Goal: Task Accomplishment & Management: Use online tool/utility

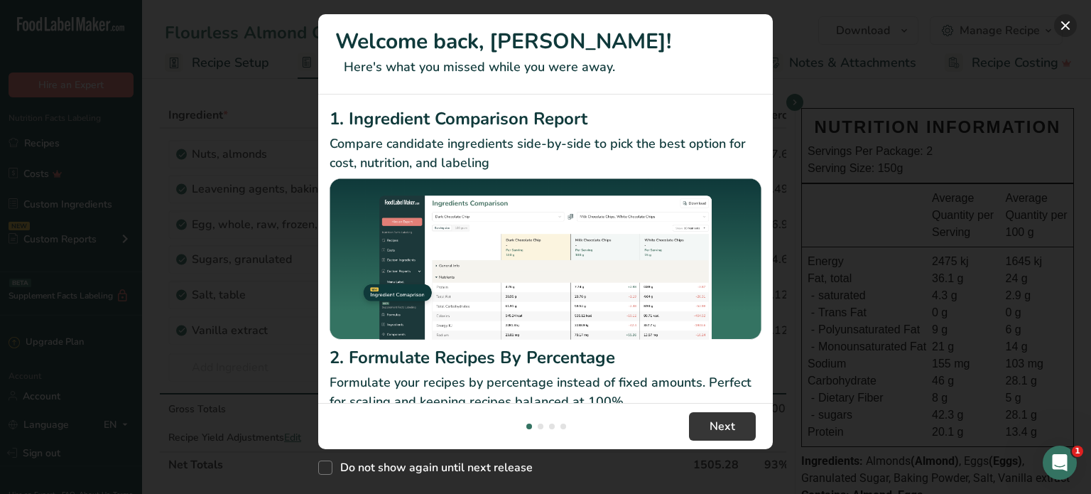
click at [1059, 22] on button "New Features" at bounding box center [1065, 25] width 23 height 23
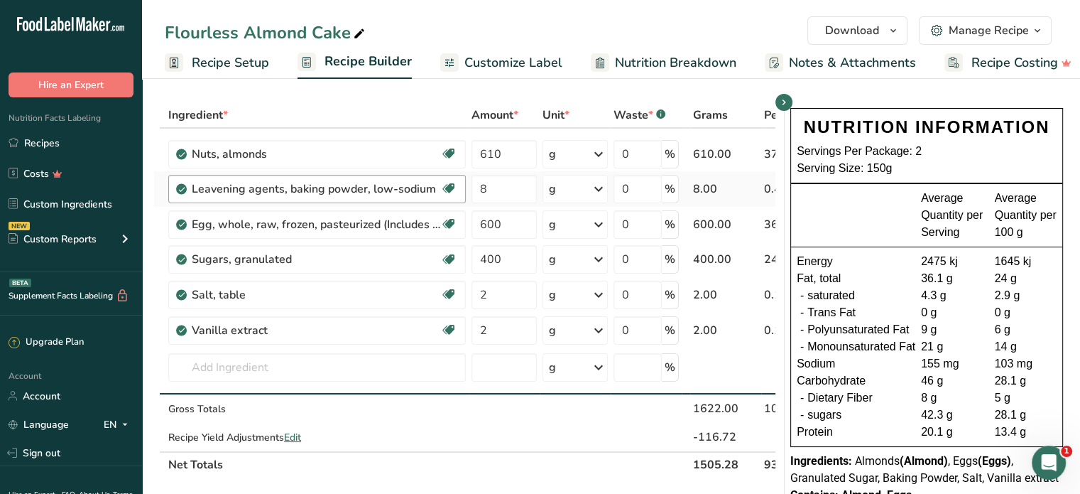
drag, startPoint x: 53, startPoint y: 141, endPoint x: 252, endPoint y: 184, distance: 203.4
click at [53, 141] on link "Recipes" at bounding box center [71, 142] width 142 height 27
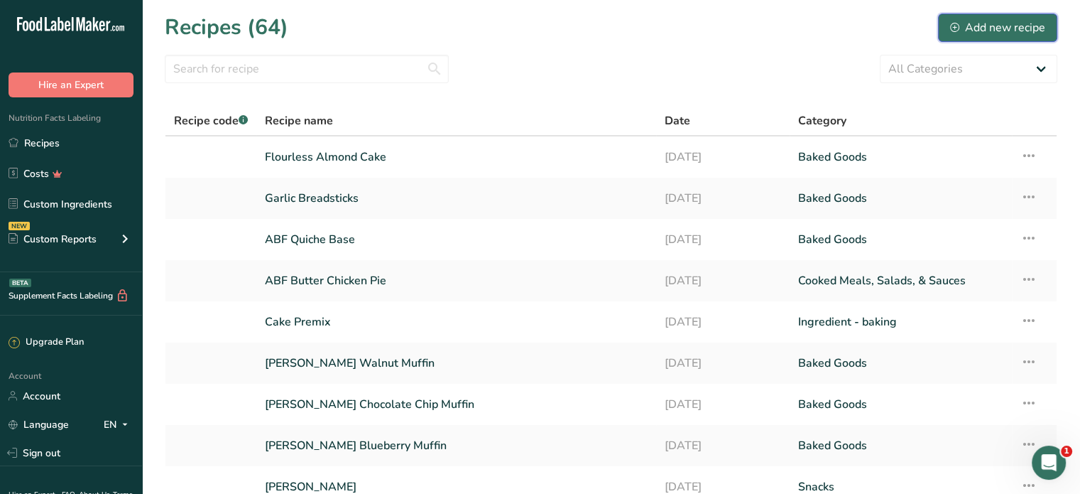
click at [965, 34] on div "Add new recipe" at bounding box center [997, 27] width 95 height 17
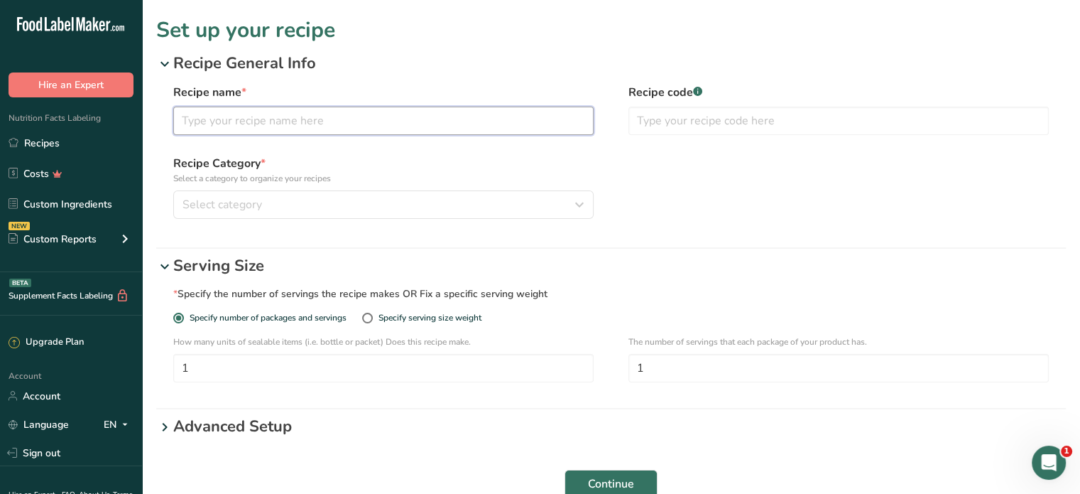
click at [270, 107] on input "text" at bounding box center [383, 121] width 420 height 28
type input "Lemon Butter Chicken Pie"
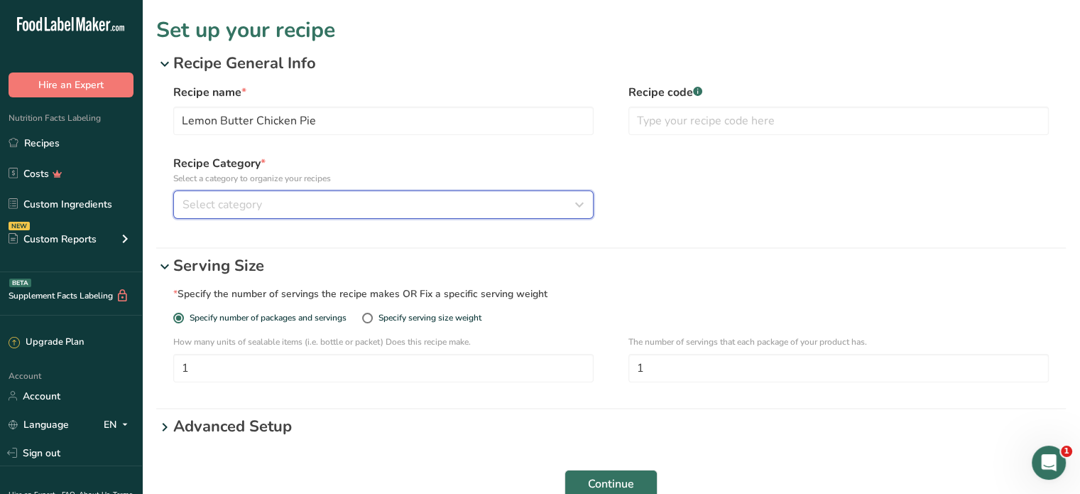
click at [307, 204] on div "Select category" at bounding box center [379, 204] width 393 height 17
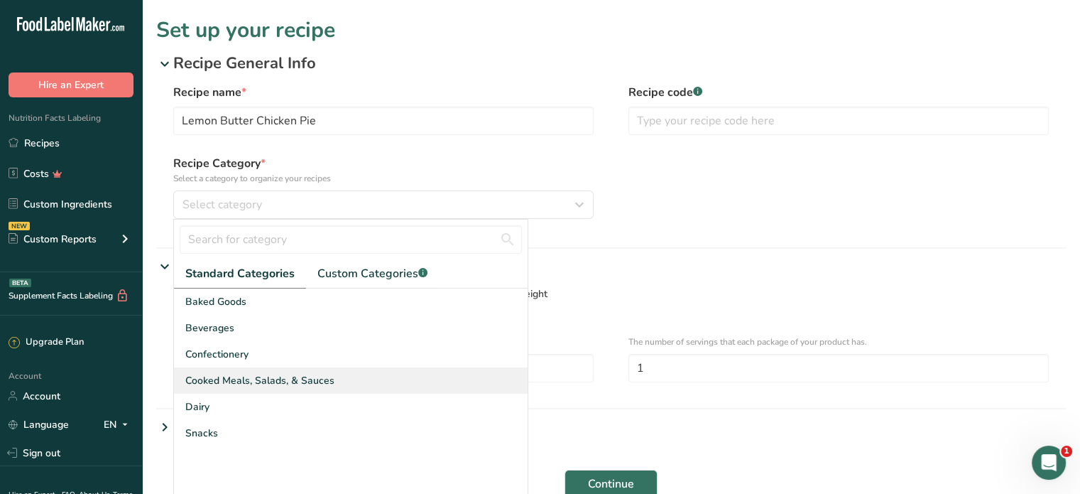
click at [263, 376] on span "Cooked Meals, Salads, & Sauces" at bounding box center [259, 380] width 149 height 15
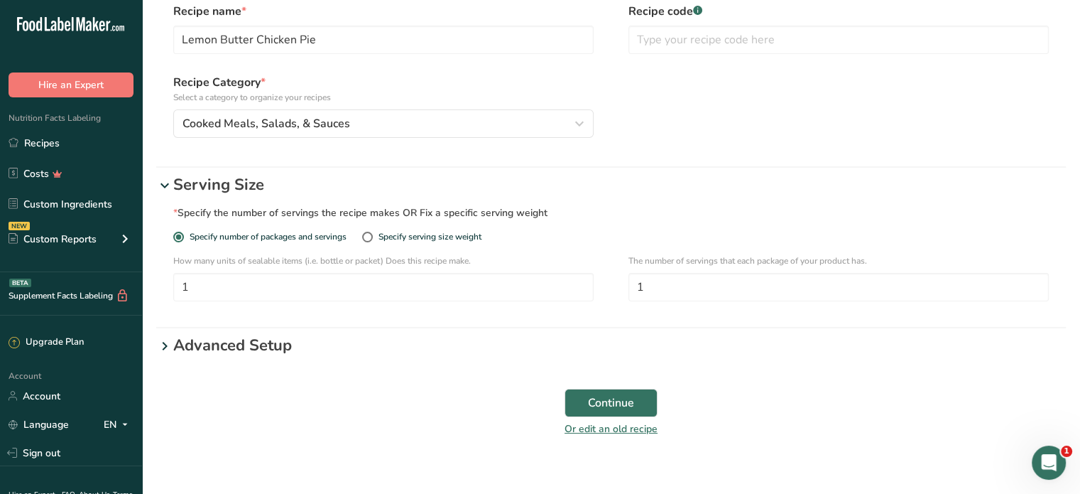
scroll to position [101, 0]
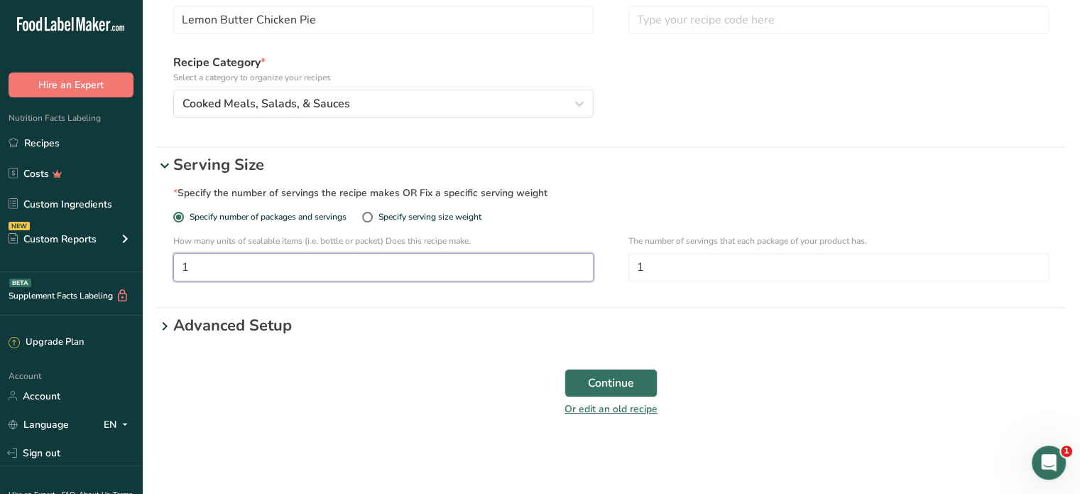
drag, startPoint x: 202, startPoint y: 262, endPoint x: 168, endPoint y: 269, distance: 34.1
click at [168, 269] on div "* Specify the number of servings the recipe makes OR Fix a specific serving wei…" at bounding box center [611, 239] width 910 height 124
type input "5"
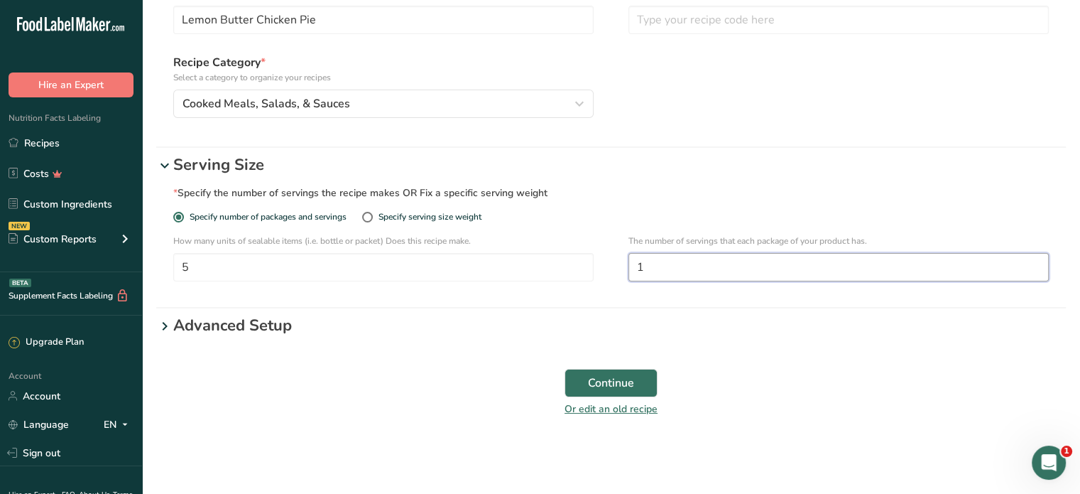
drag, startPoint x: 644, startPoint y: 261, endPoint x: 624, endPoint y: 267, distance: 21.6
click at [624, 267] on div "How many units of sealable items (i.e. bottle or packet) Does this recipe make.…" at bounding box center [611, 261] width 876 height 55
type input "2"
click at [632, 391] on span "Continue" at bounding box center [611, 382] width 46 height 17
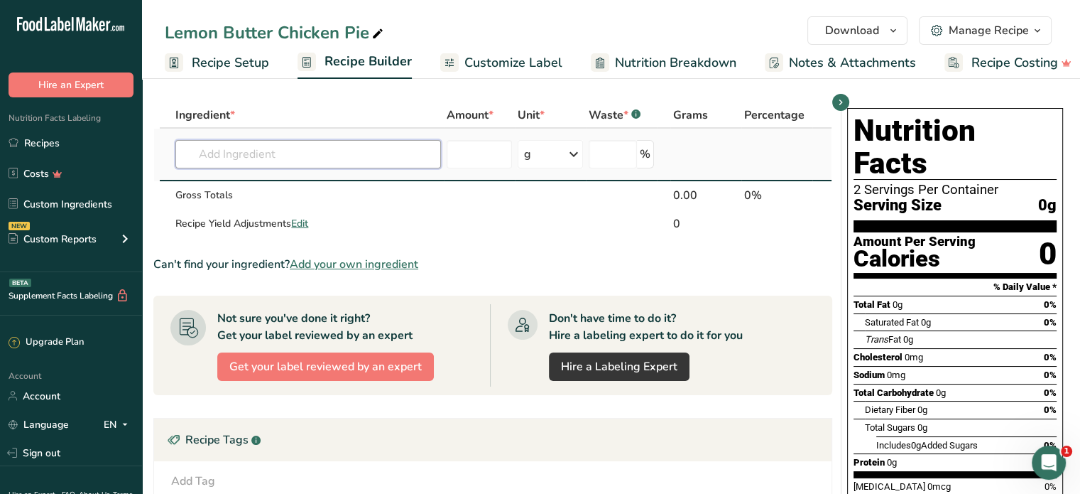
click at [242, 160] on input "text" at bounding box center [308, 154] width 266 height 28
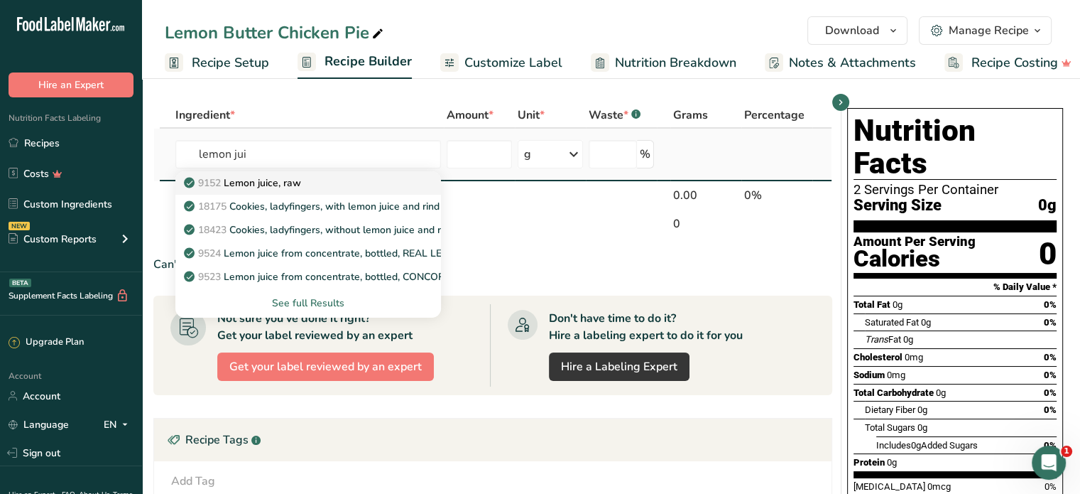
click at [247, 181] on p "9152 Lemon juice, raw" at bounding box center [244, 182] width 114 height 15
type input "Lemon juice, raw"
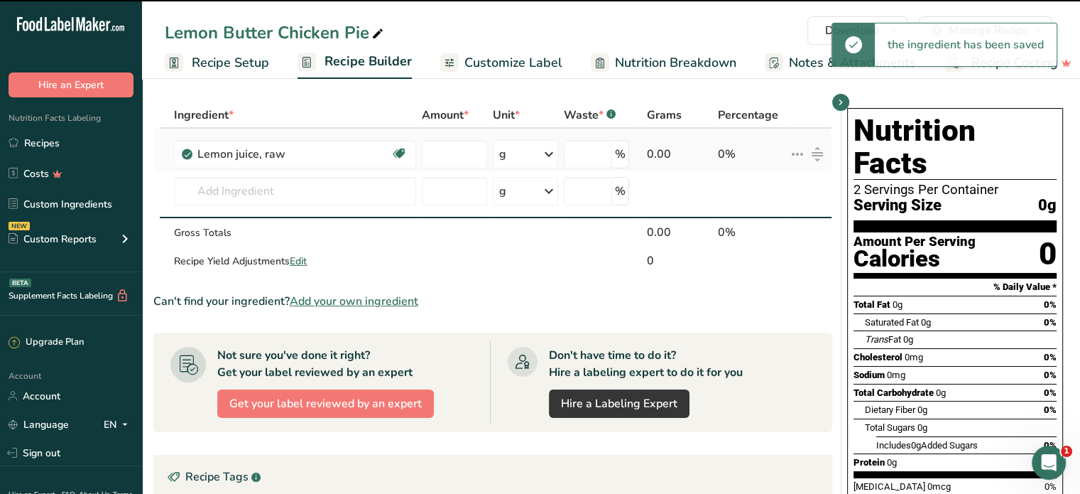
type input "0"
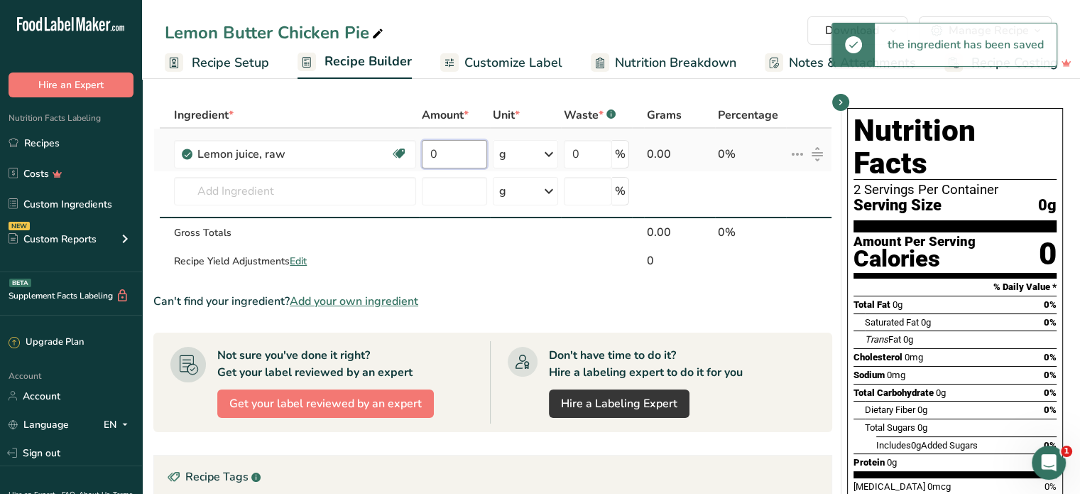
drag, startPoint x: 445, startPoint y: 158, endPoint x: 423, endPoint y: 161, distance: 23.0
click at [423, 161] on input "0" at bounding box center [454, 154] width 65 height 28
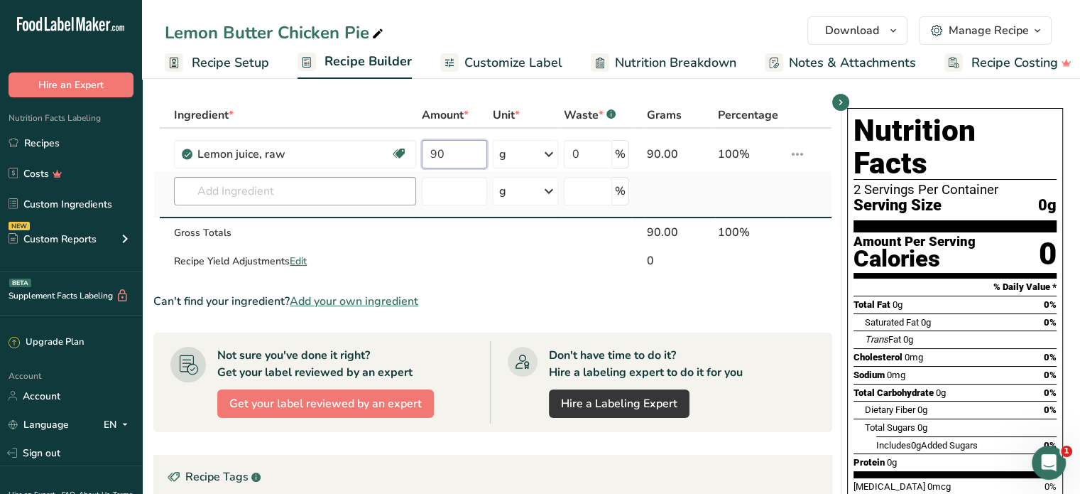
type input "90"
click at [323, 187] on div "Ingredient * Amount * Unit * Waste * .a-a{fill:#347362;}.b-a{fill:#fff;} Grams …" at bounding box center [492, 188] width 679 height 173
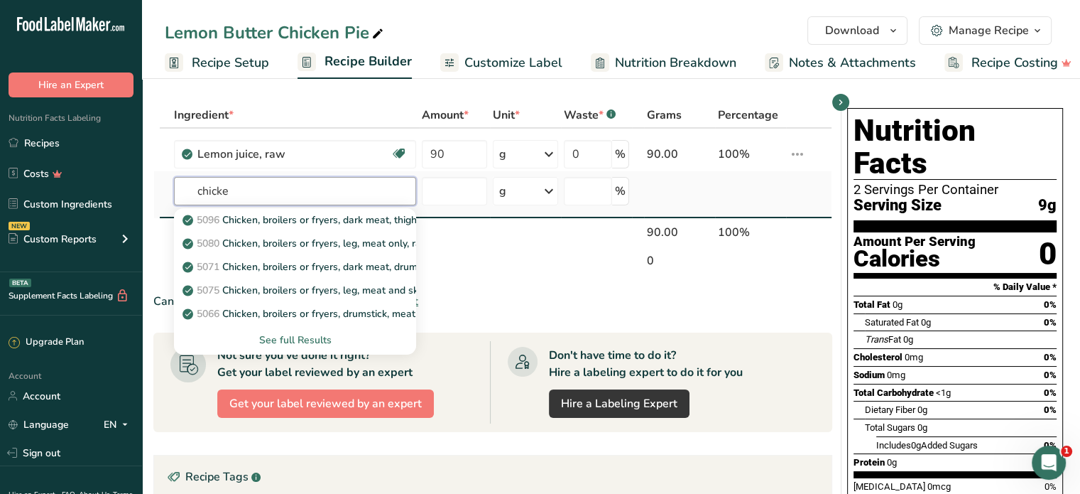
type input "chicke"
click at [320, 345] on div "See full Results" at bounding box center [294, 339] width 219 height 15
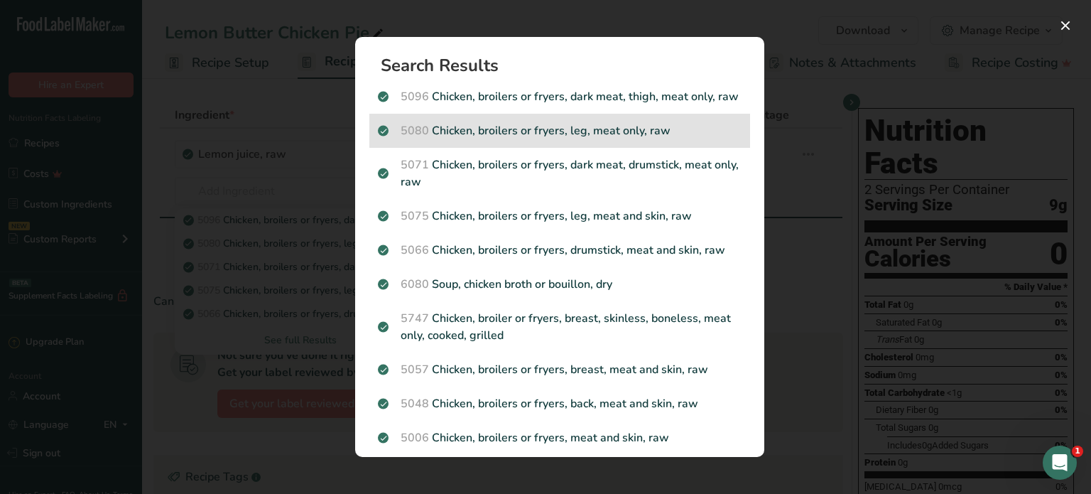
click at [507, 139] on p "5080 Chicken, broilers or fryers, leg, meat only, raw" at bounding box center [560, 130] width 364 height 17
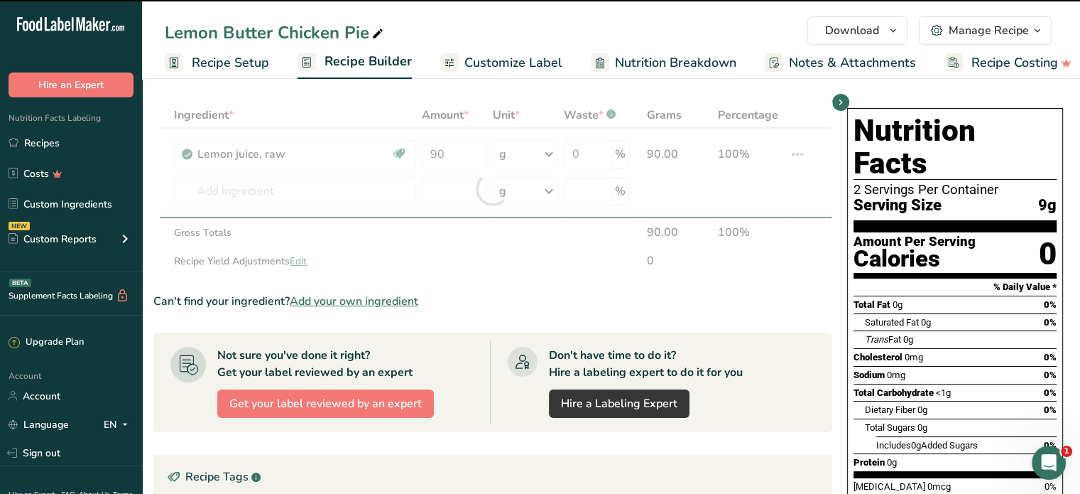
type input "0"
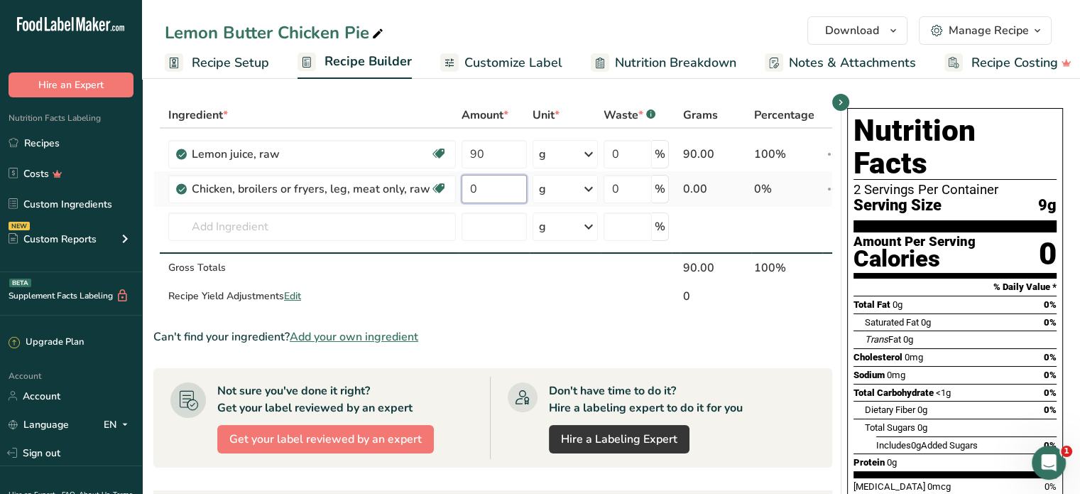
drag, startPoint x: 477, startPoint y: 187, endPoint x: 462, endPoint y: 190, distance: 15.8
click at [462, 190] on input "0" at bounding box center [494, 189] width 65 height 28
type input "1000"
click at [367, 233] on div "Ingredient * Amount * Unit * Waste * .a-a{fill:#347362;}.b-a{fill:#fff;} Grams …" at bounding box center [492, 206] width 679 height 209
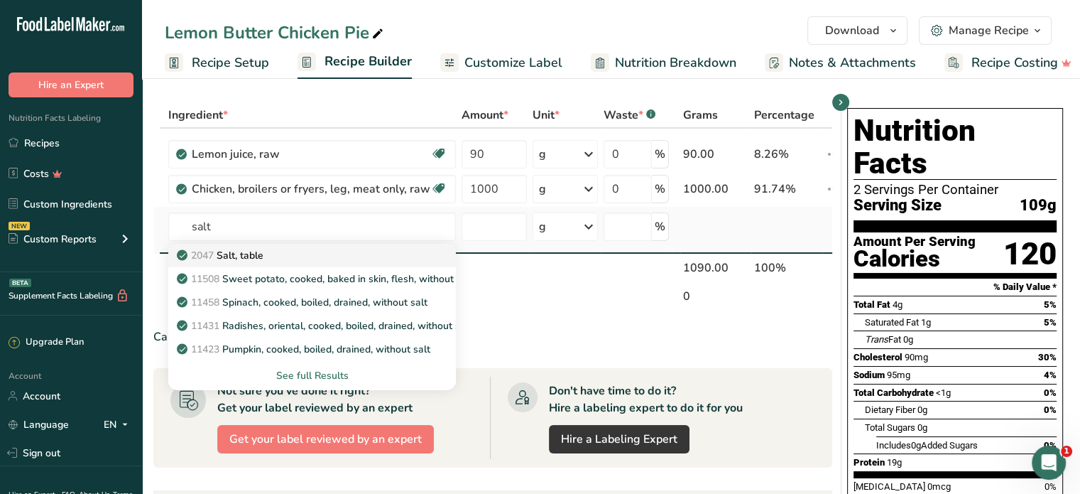
click at [261, 256] on p "2047 Salt, table" at bounding box center [222, 255] width 84 height 15
type input "Salt, table"
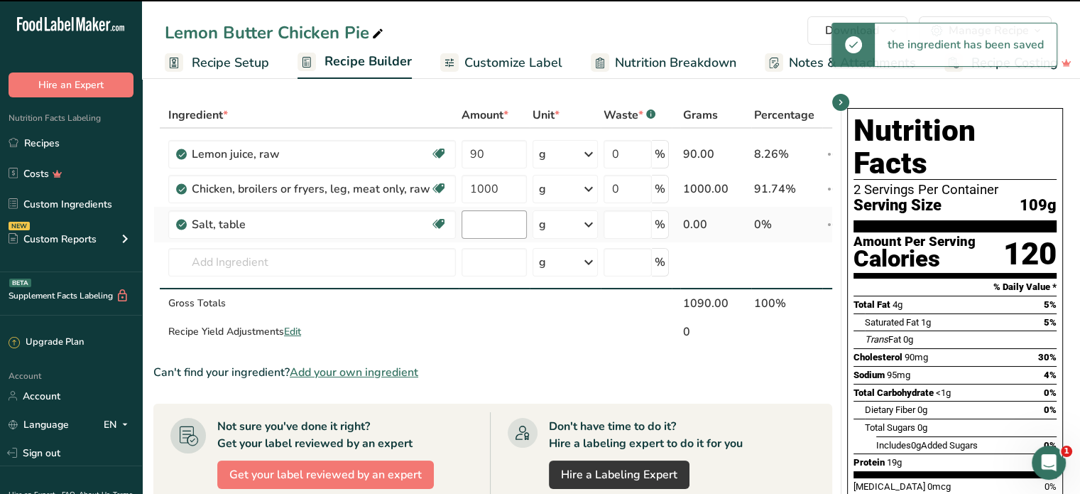
type input "0"
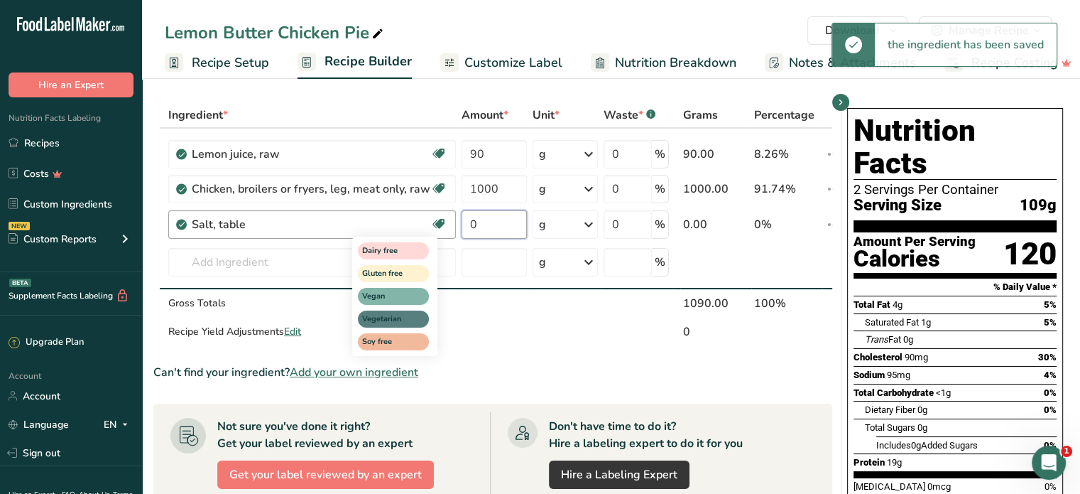
drag, startPoint x: 486, startPoint y: 224, endPoint x: 433, endPoint y: 234, distance: 53.5
click at [433, 234] on tr "Salt, table Dairy free Gluten free Vegan Vegetarian Soy free 0 g Portions 1 tsp…" at bounding box center [511, 225] width 714 height 36
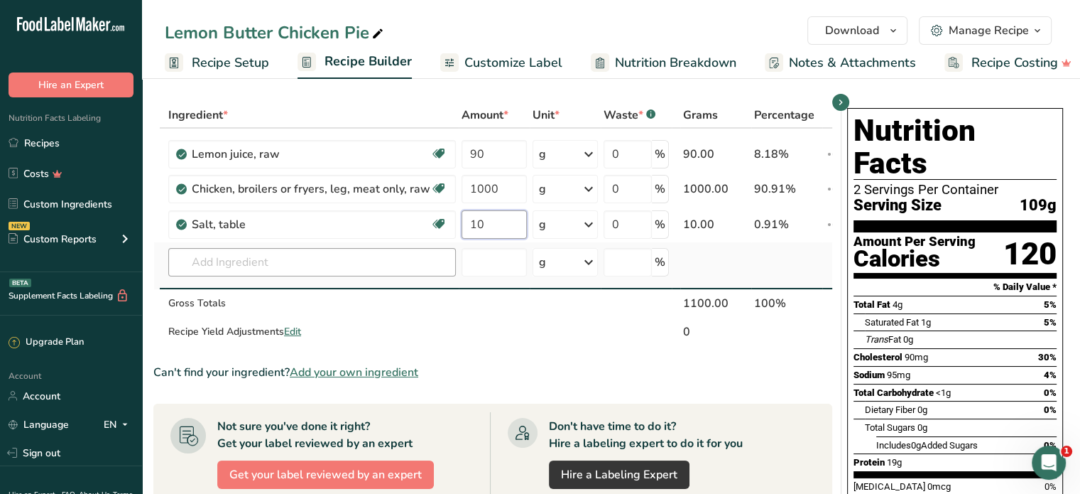
type input "10"
click at [227, 256] on div "Ingredient * Amount * Unit * Waste * .a-a{fill:#347362;}.b-a{fill:#fff;} Grams …" at bounding box center [492, 224] width 679 height 244
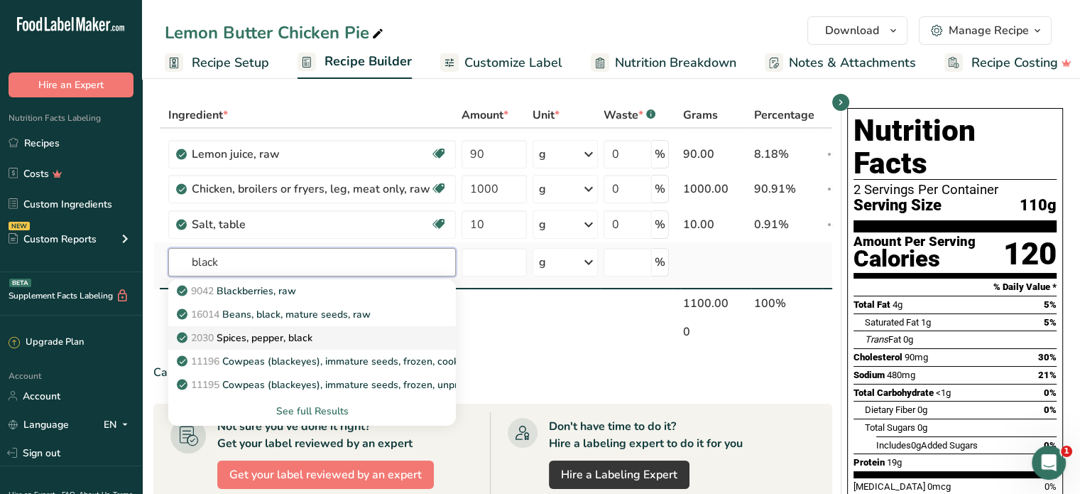
type input "black"
click at [273, 334] on p "2030 Spices, pepper, black" at bounding box center [246, 337] width 133 height 15
type input "Spices, pepper, black"
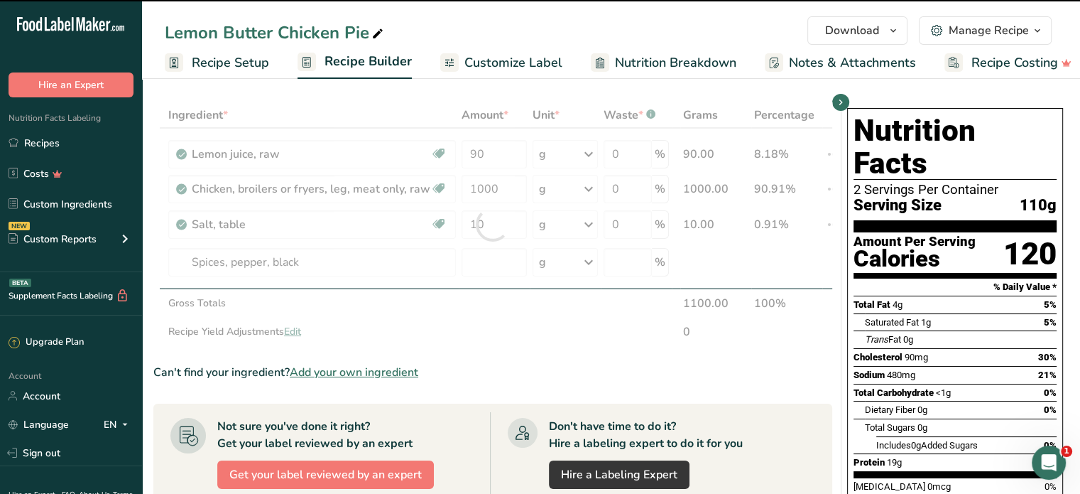
type input "0"
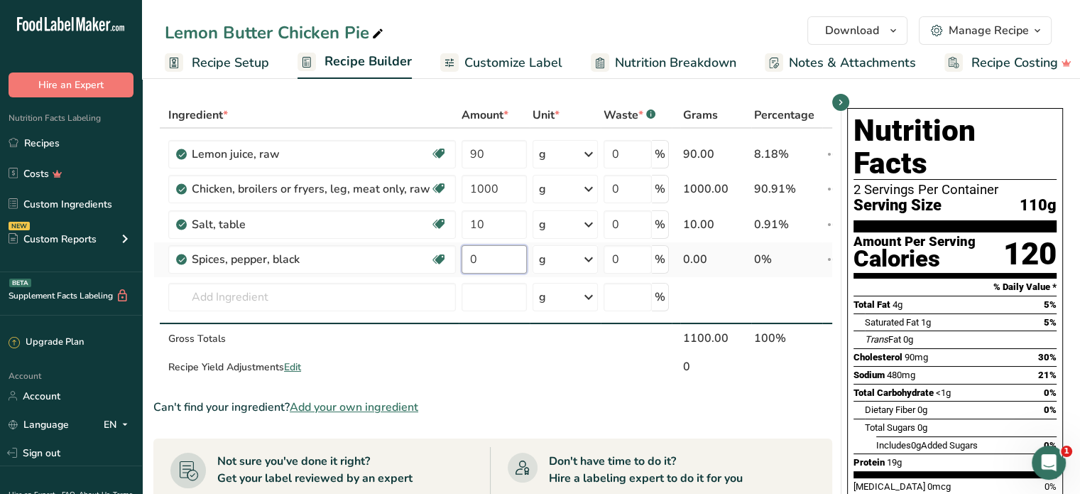
click at [468, 258] on input "0" at bounding box center [494, 259] width 65 height 28
type input "5"
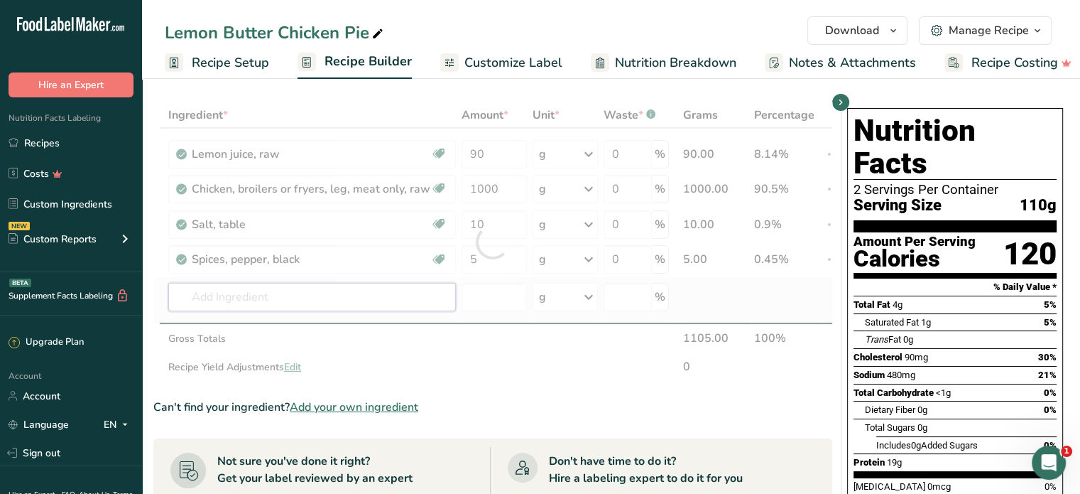
click at [219, 296] on div "Ingredient * Amount * Unit * Waste * .a-a{fill:#347362;}.b-a{fill:#fff;} Grams …" at bounding box center [492, 241] width 679 height 279
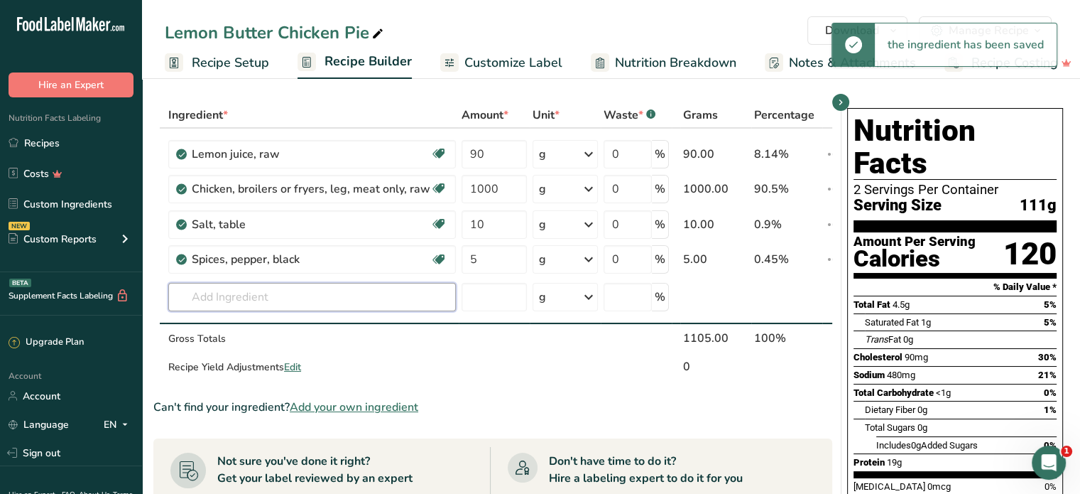
click at [243, 292] on input "text" at bounding box center [312, 297] width 288 height 28
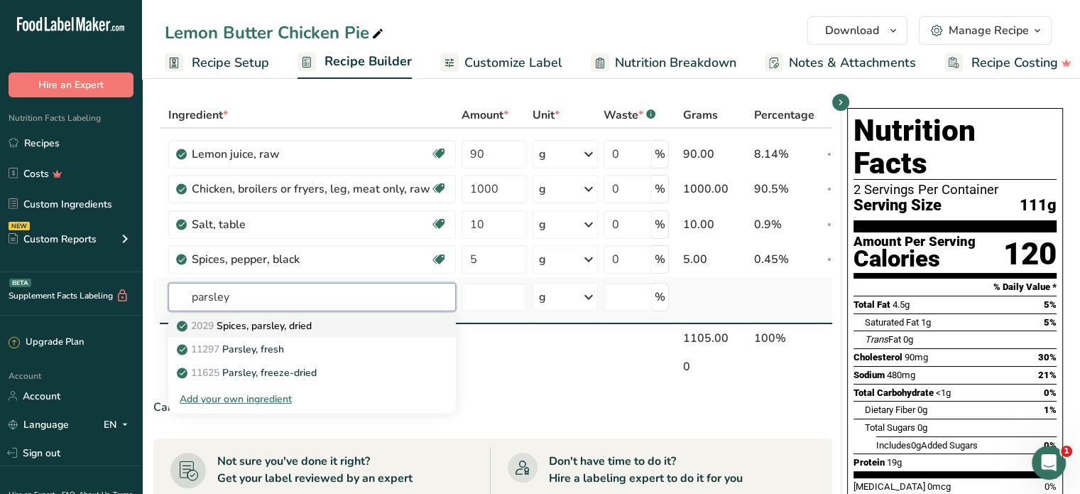
type input "parsley"
click at [309, 321] on p "2029 Spices, parsley, dried" at bounding box center [246, 325] width 132 height 15
type input "Spices, parsley, dried"
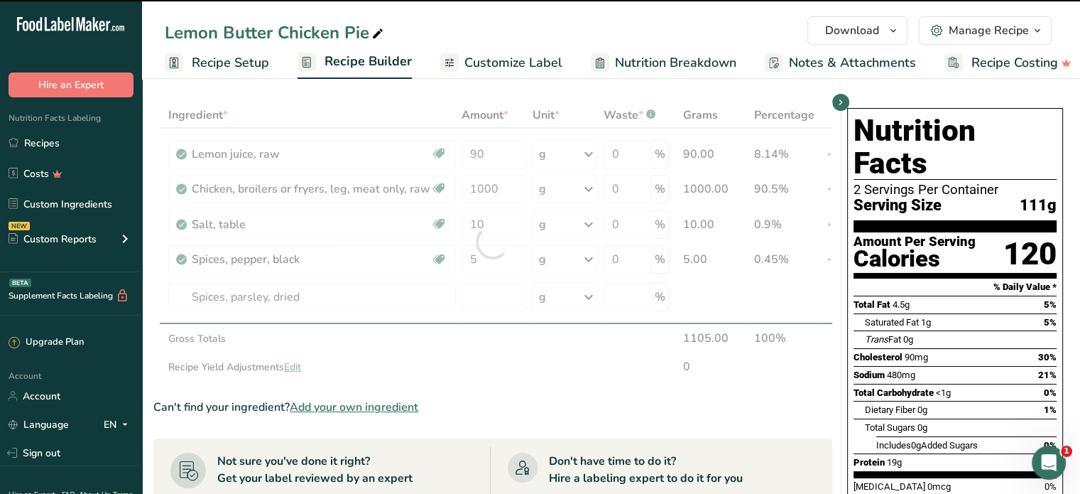
type input "0"
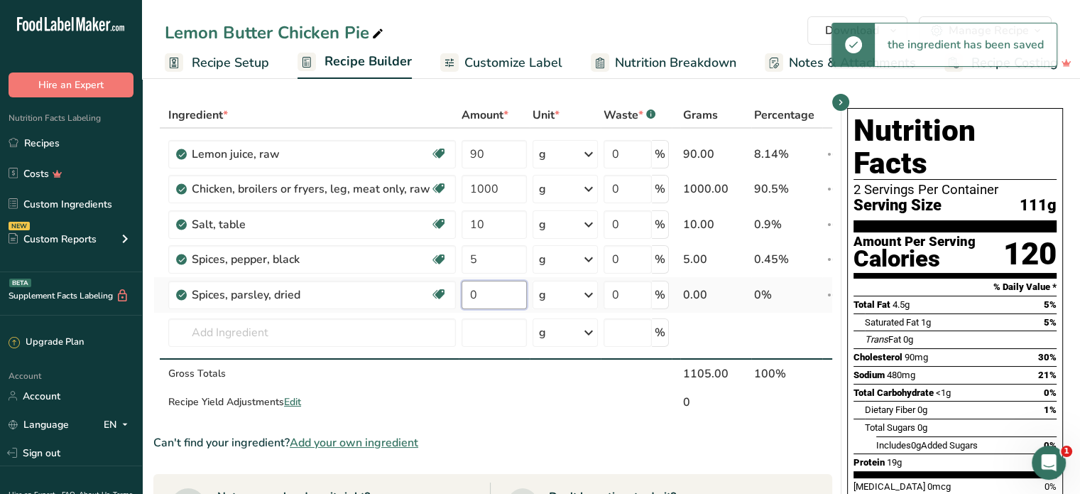
drag, startPoint x: 474, startPoint y: 288, endPoint x: 459, endPoint y: 296, distance: 16.8
click at [462, 296] on input "0" at bounding box center [494, 295] width 65 height 28
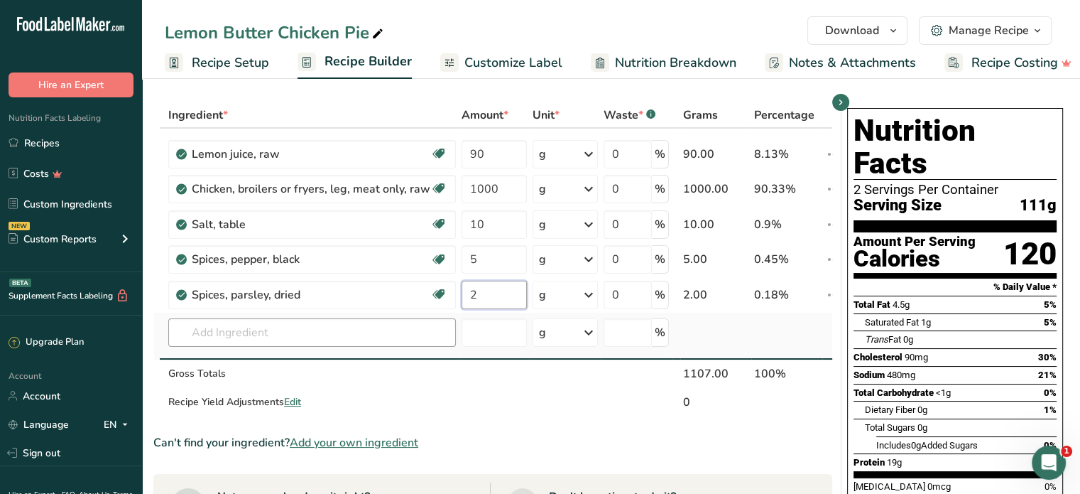
type input "2"
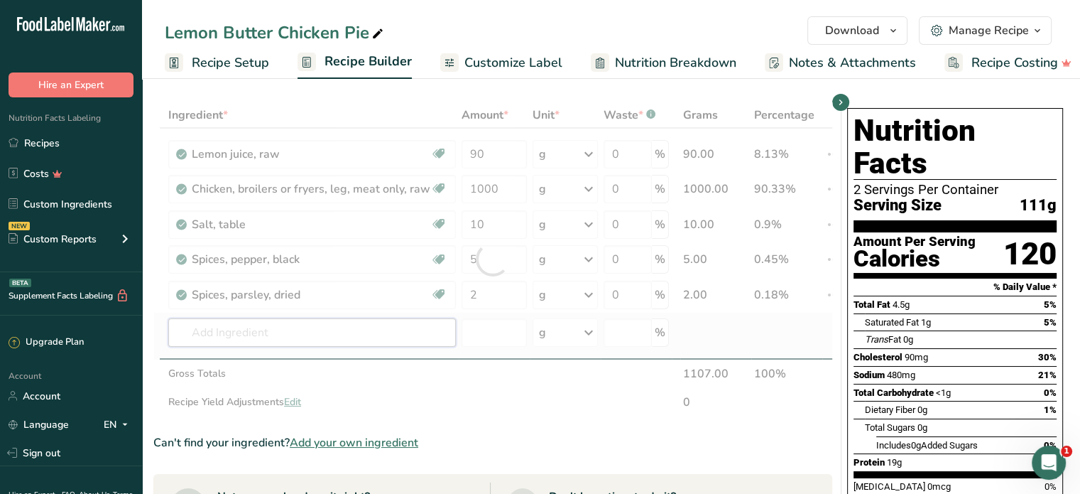
click at [247, 335] on div "Ingredient * Amount * Unit * Waste * .a-a{fill:#347362;}.b-a{fill:#fff;} Grams …" at bounding box center [492, 259] width 679 height 315
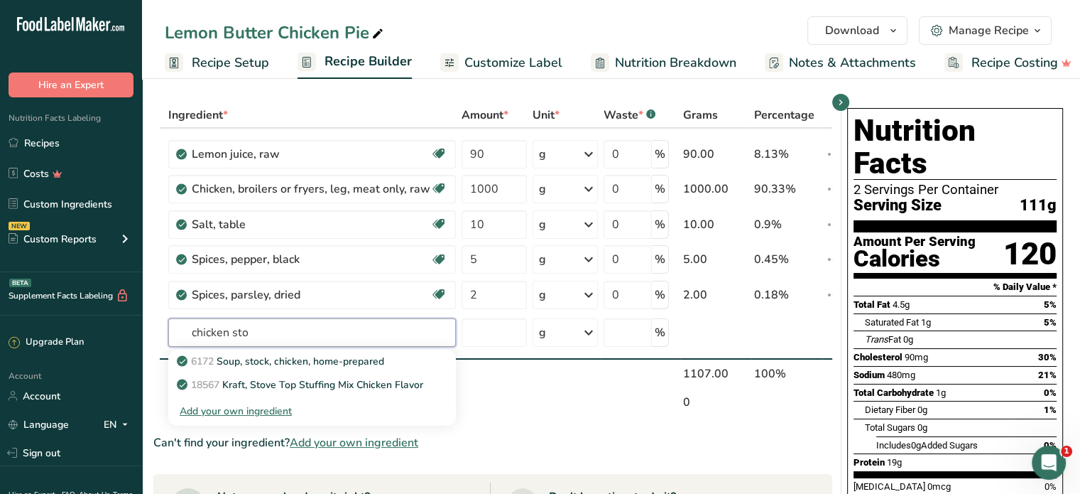
type input "chicken sto"
click at [250, 413] on div "Add your own ingredient" at bounding box center [312, 410] width 265 height 15
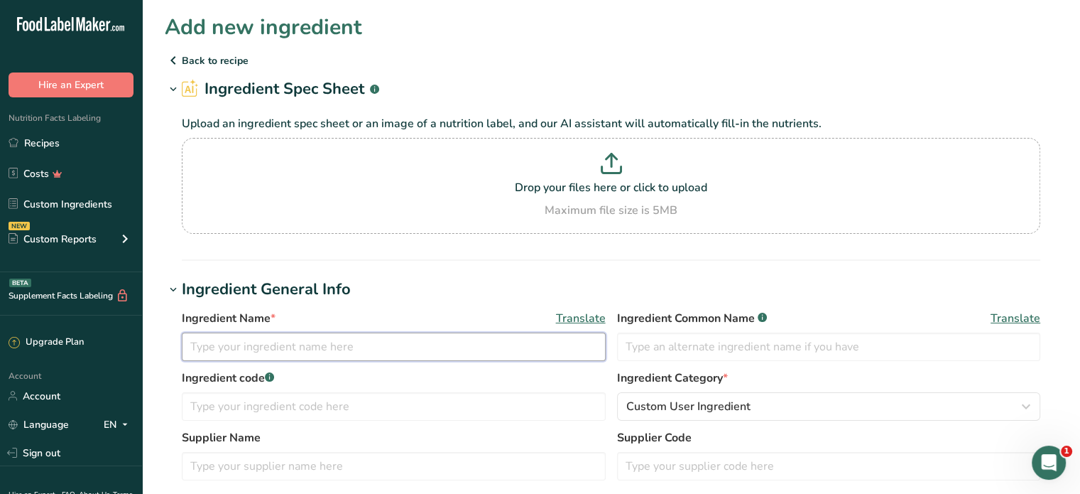
click at [269, 342] on input "text" at bounding box center [394, 346] width 424 height 28
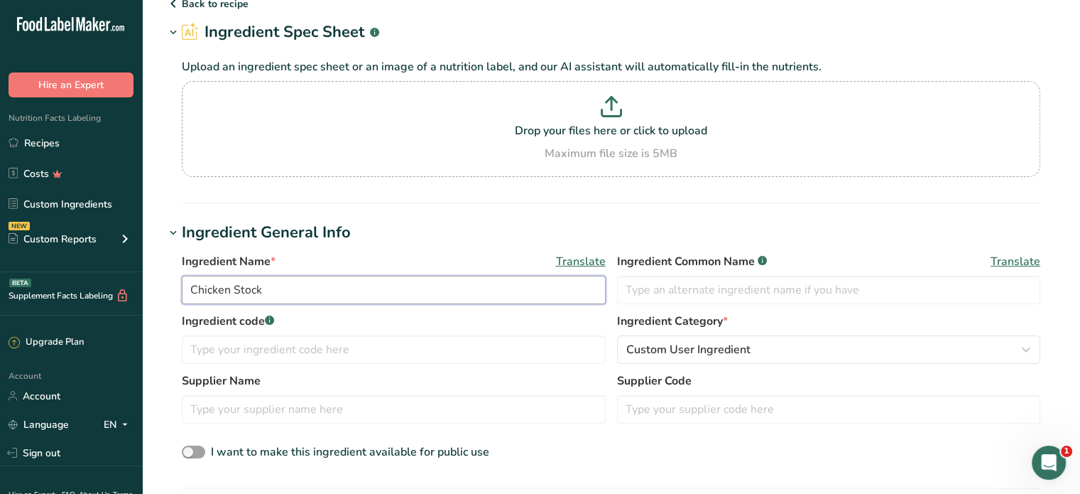
scroll to position [142, 0]
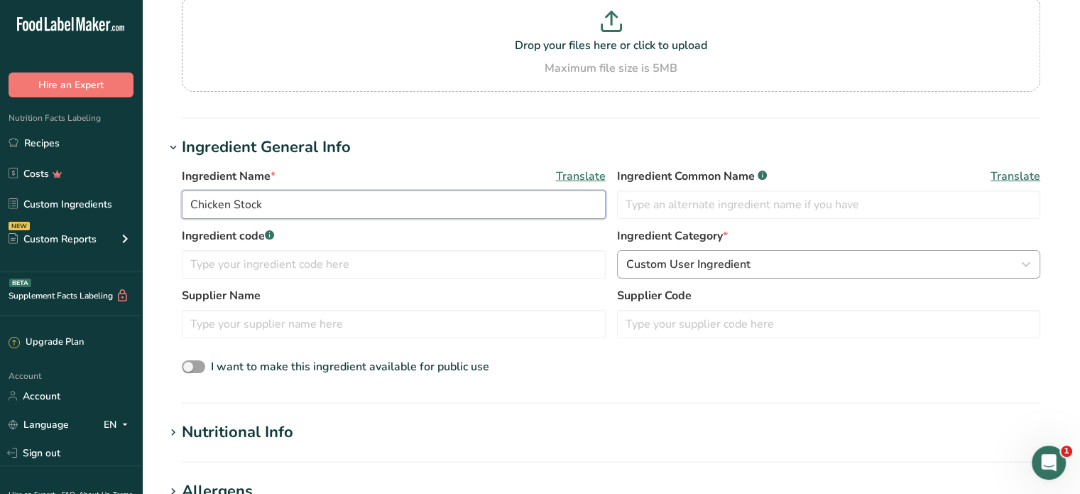
type input "Chicken Stock"
click at [789, 257] on div "Custom User Ingredient" at bounding box center [824, 264] width 397 height 17
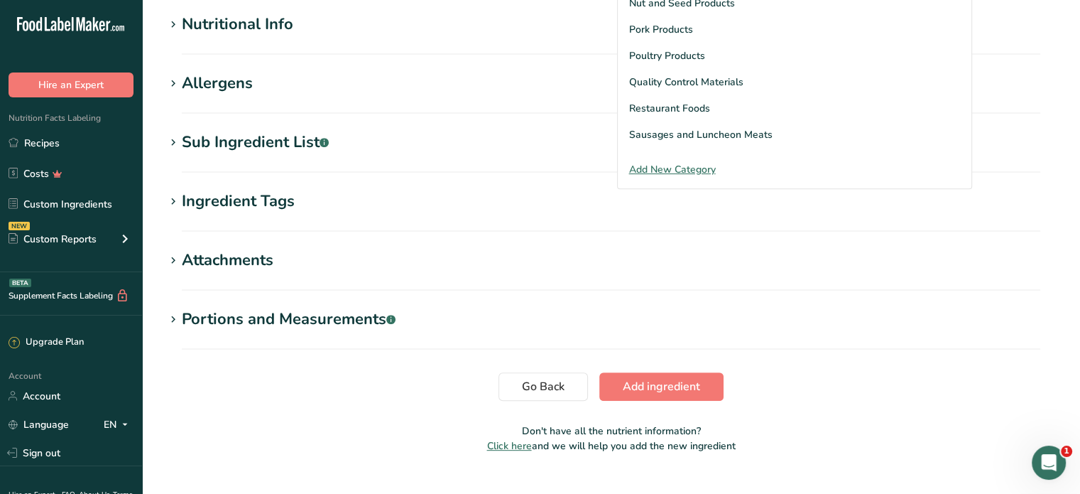
scroll to position [568, 0]
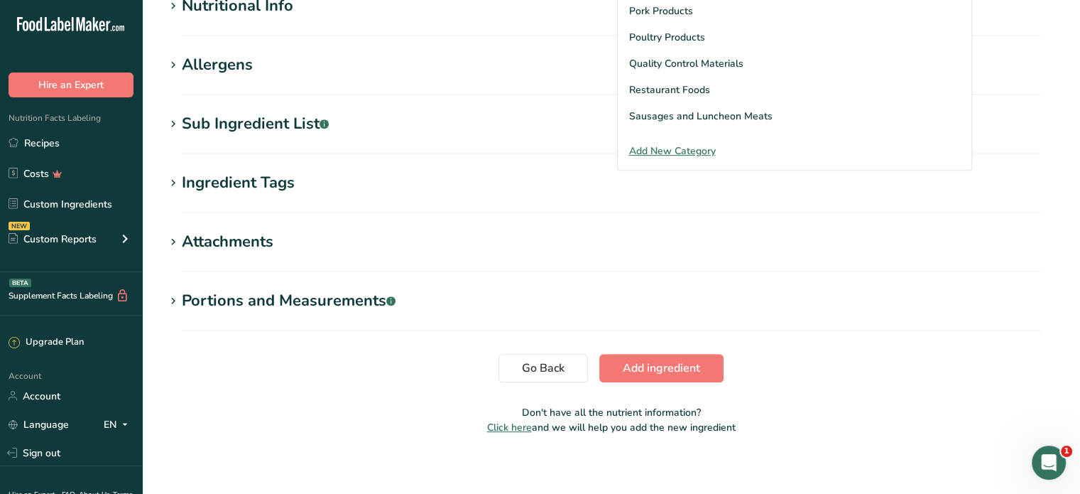
click at [697, 149] on div "Add New Category" at bounding box center [795, 150] width 354 height 15
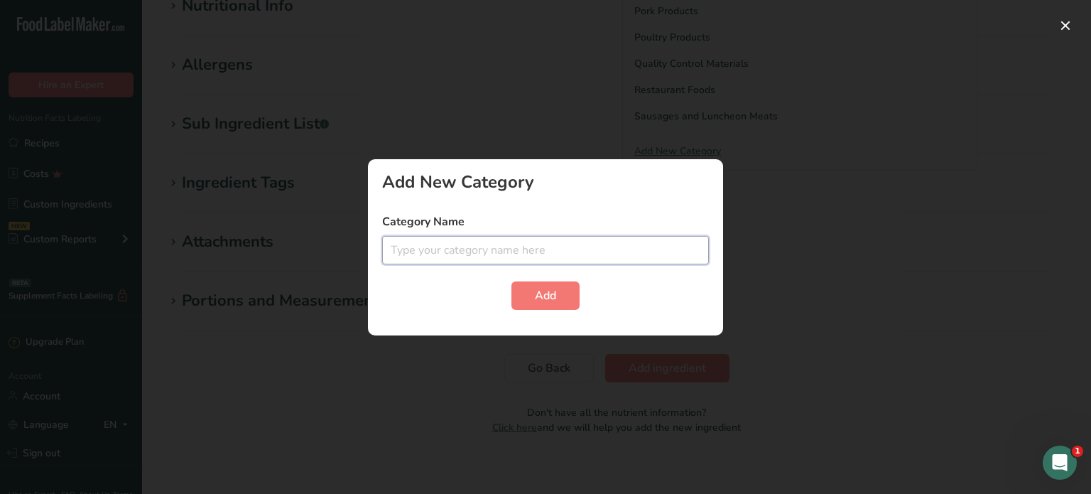
click at [546, 245] on input "text" at bounding box center [545, 250] width 327 height 28
type input "Seasoning"
click at [543, 293] on span "Add" at bounding box center [545, 295] width 21 height 17
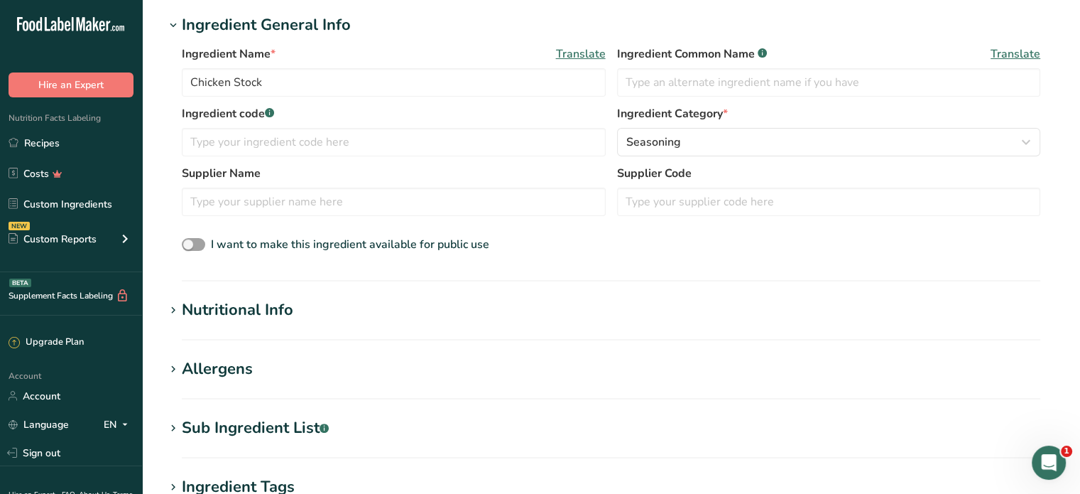
scroll to position [284, 0]
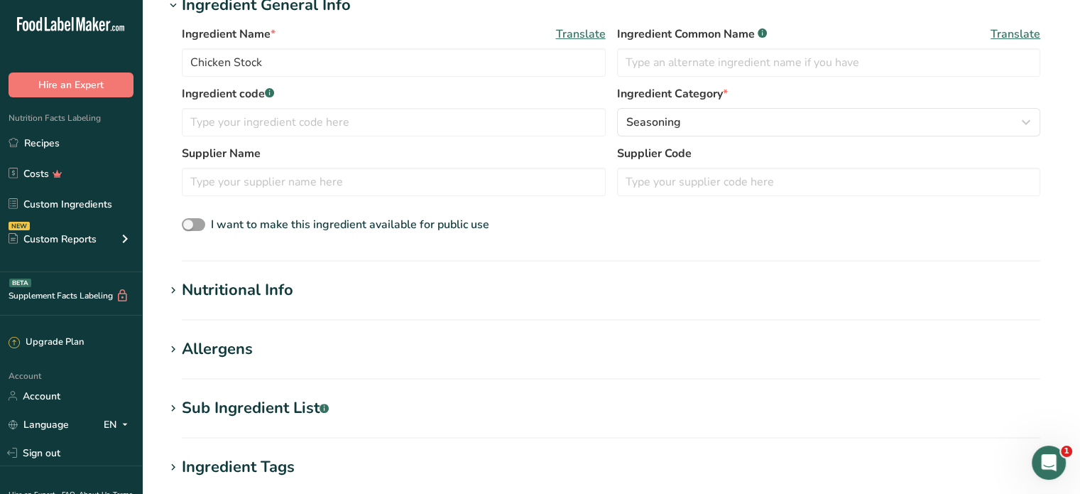
click at [301, 297] on h1 "Nutritional Info" at bounding box center [611, 289] width 893 height 23
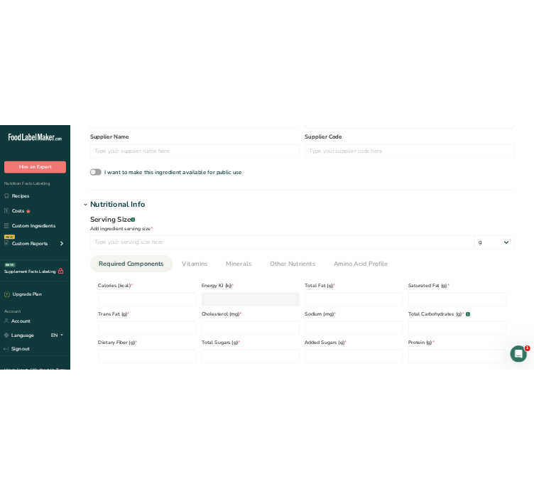
scroll to position [426, 0]
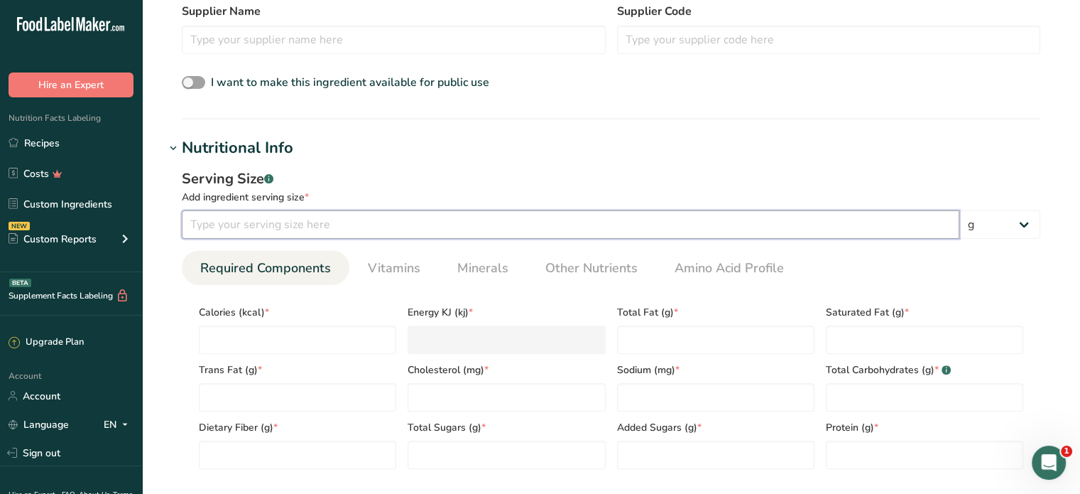
click at [284, 221] on input "number" at bounding box center [571, 224] width 778 height 28
type input "100"
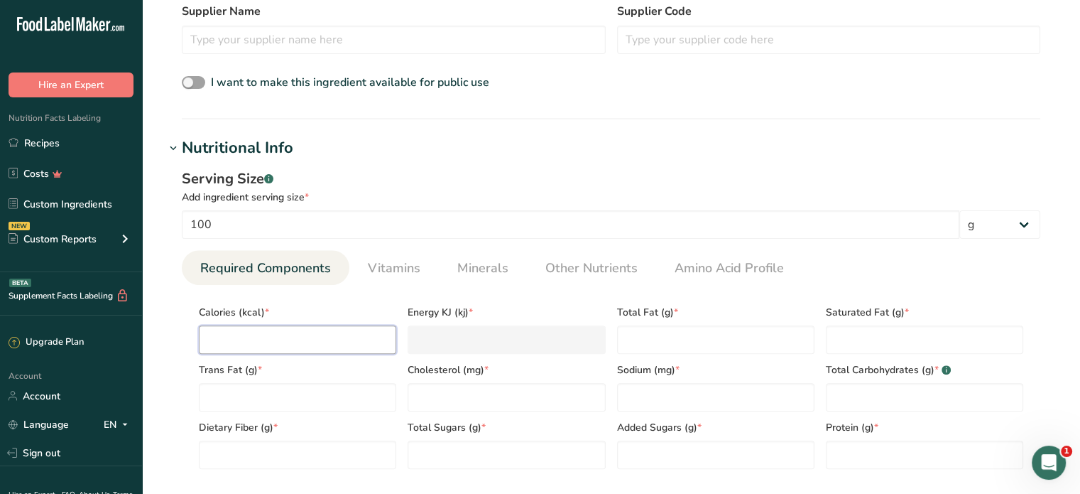
click at [298, 337] on input "number" at bounding box center [297, 339] width 197 height 28
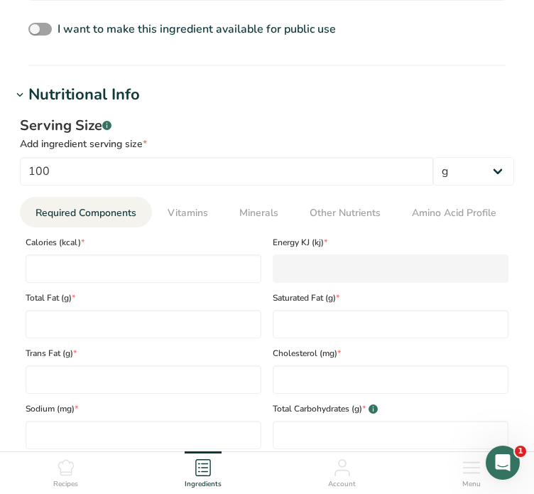
scroll to position [639, 0]
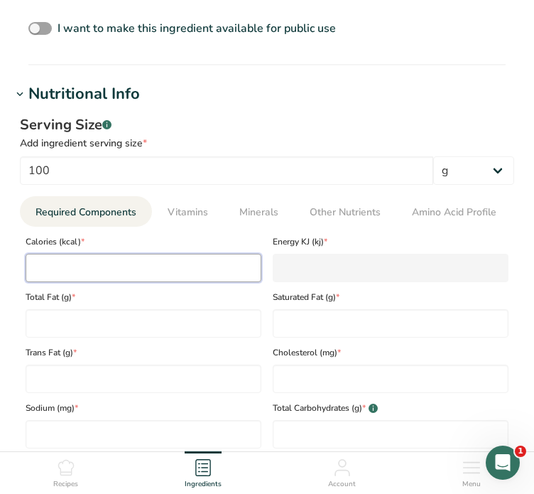
click at [107, 256] on input "number" at bounding box center [144, 268] width 236 height 28
type input "2"
type KJ "8.4"
type input "21"
type KJ "87.9"
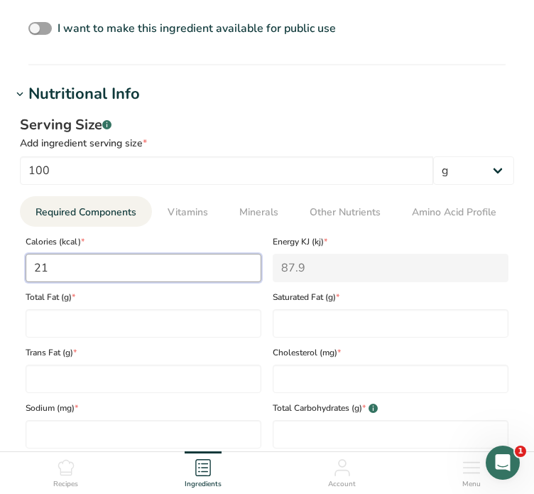
type input "215"
type KJ "899.6"
type input "215"
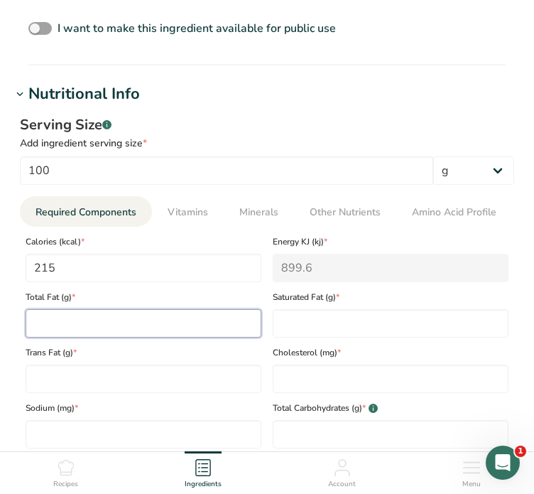
click at [148, 316] on Fat "number" at bounding box center [144, 323] width 236 height 28
type Fat "3.3"
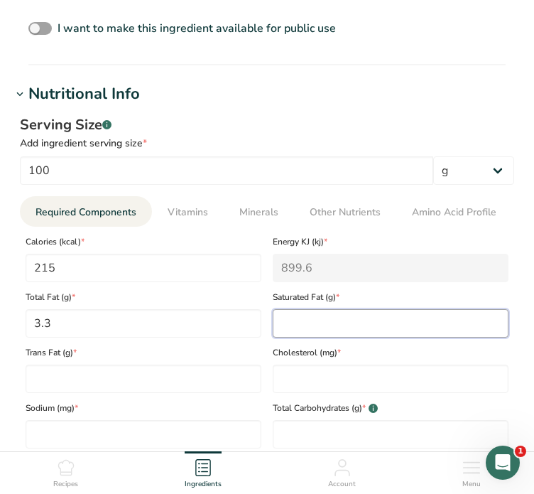
click at [304, 317] on Fat "number" at bounding box center [391, 323] width 236 height 28
type Fat "1.7"
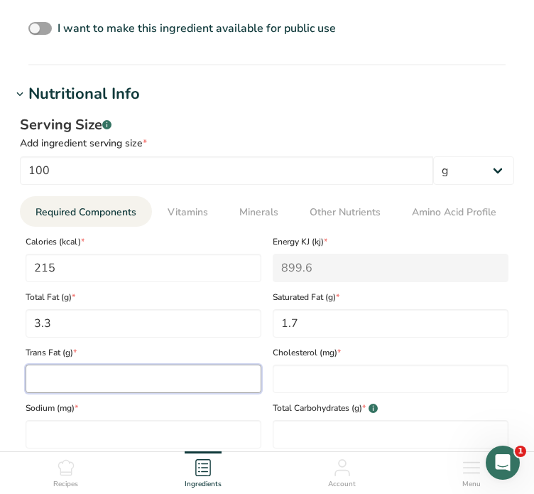
click at [102, 374] on Fat "number" at bounding box center [144, 378] width 236 height 28
type Fat "0"
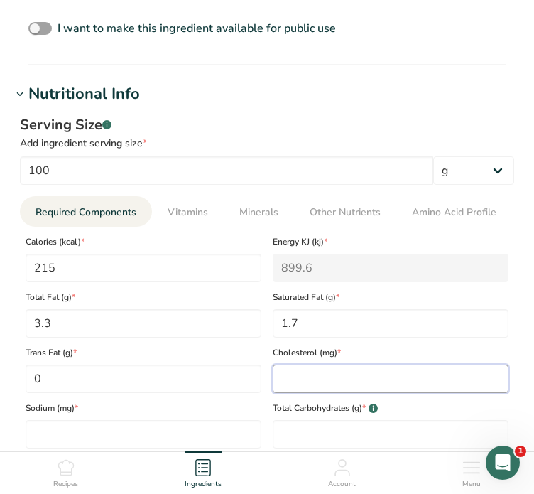
click at [307, 380] on input "number" at bounding box center [391, 378] width 236 height 28
type input "0"
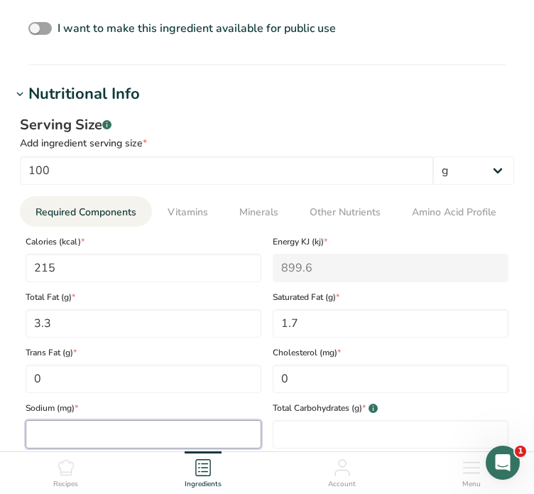
click at [99, 435] on input "number" at bounding box center [144, 434] width 236 height 28
type input "16630"
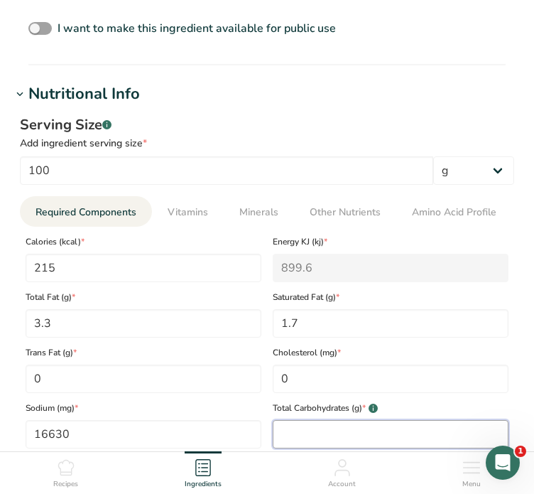
click at [334, 445] on Carbohydrates "number" at bounding box center [391, 434] width 236 height 28
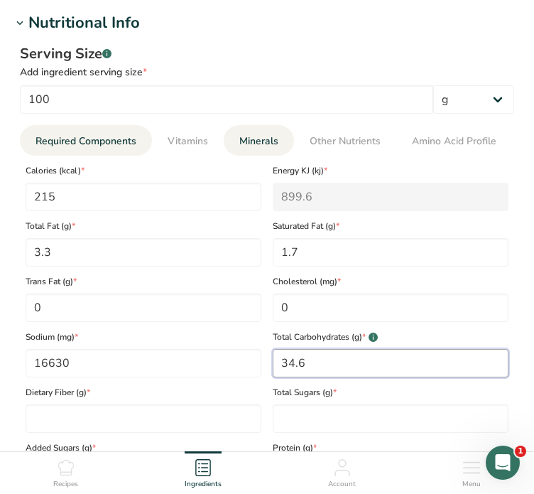
scroll to position [781, 0]
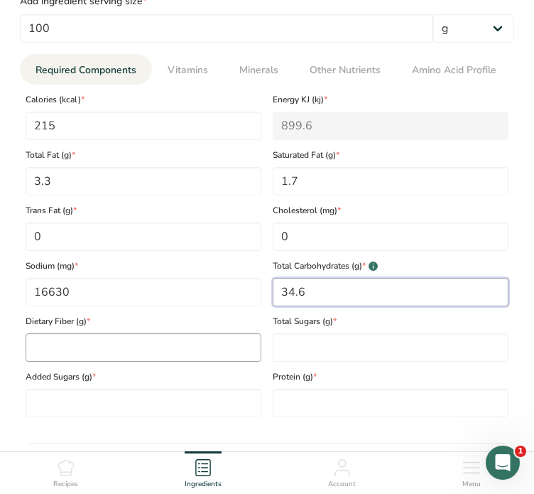
type Carbohydrates "34.6"
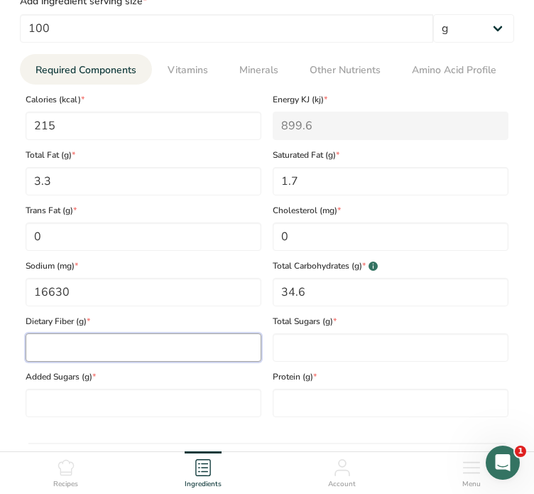
click at [85, 345] on Fiber "number" at bounding box center [144, 347] width 236 height 28
type Fiber "0.2"
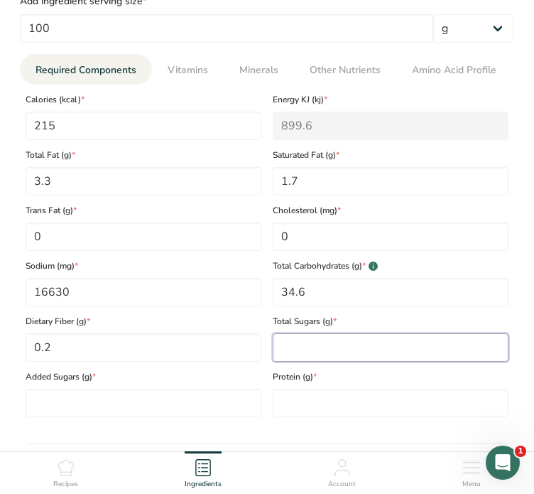
click at [310, 346] on Sugars "number" at bounding box center [391, 347] width 236 height 28
type Sugars "9.7"
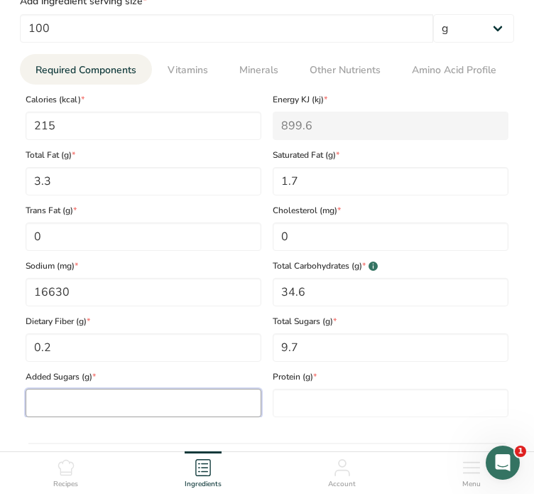
click at [154, 407] on Sugars "number" at bounding box center [144, 402] width 236 height 28
type Sugars "0"
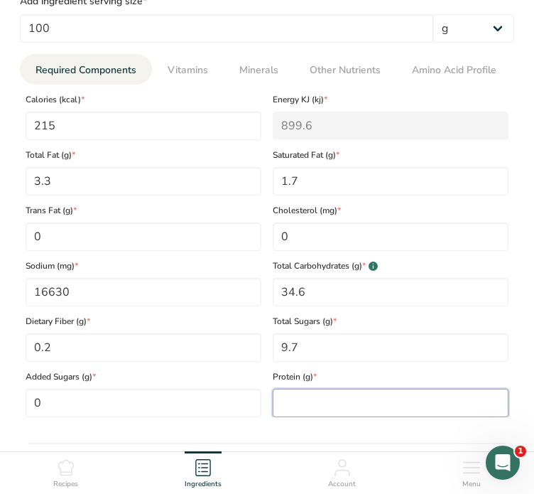
click at [331, 393] on input "number" at bounding box center [391, 402] width 236 height 28
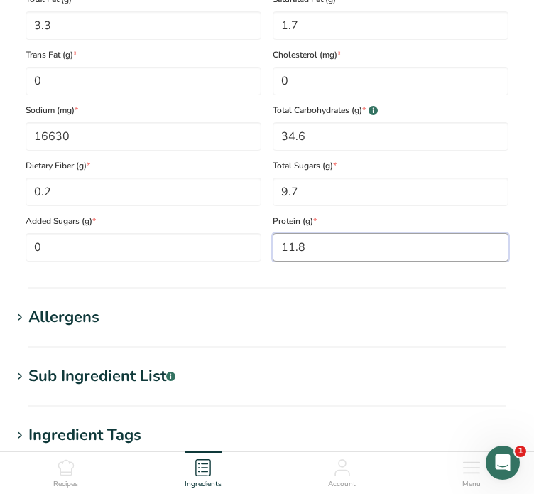
scroll to position [994, 0]
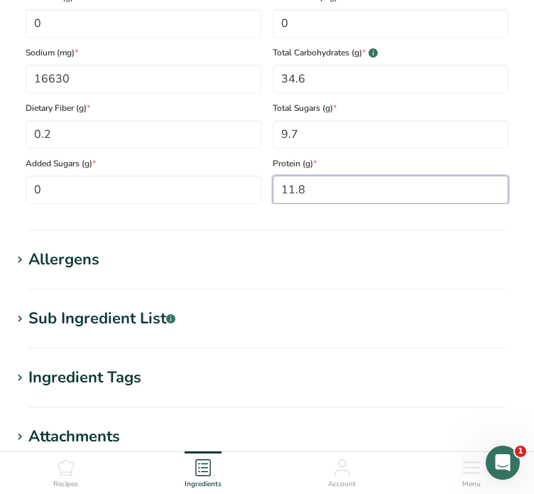
type input "11.8"
click at [196, 250] on h1 "Allergens" at bounding box center [266, 259] width 511 height 23
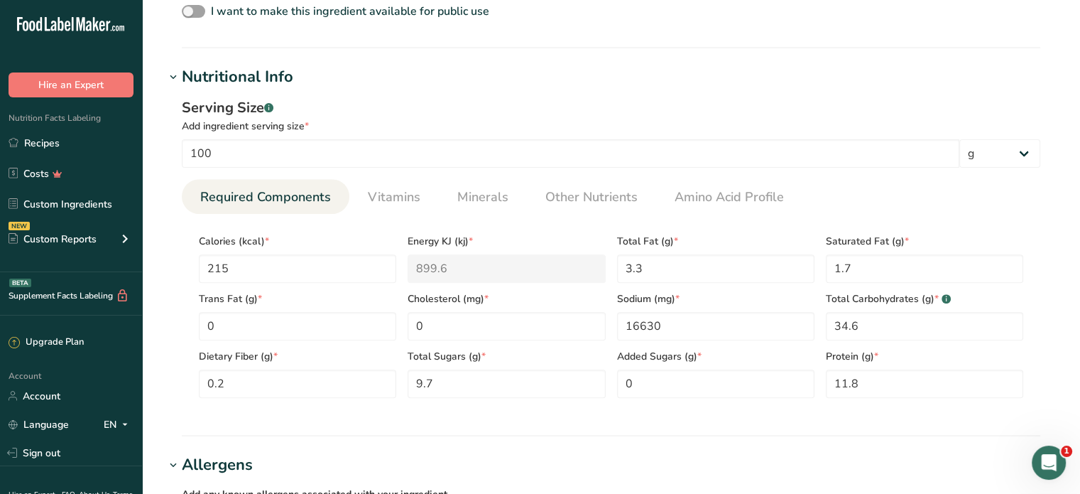
scroll to position [923, 0]
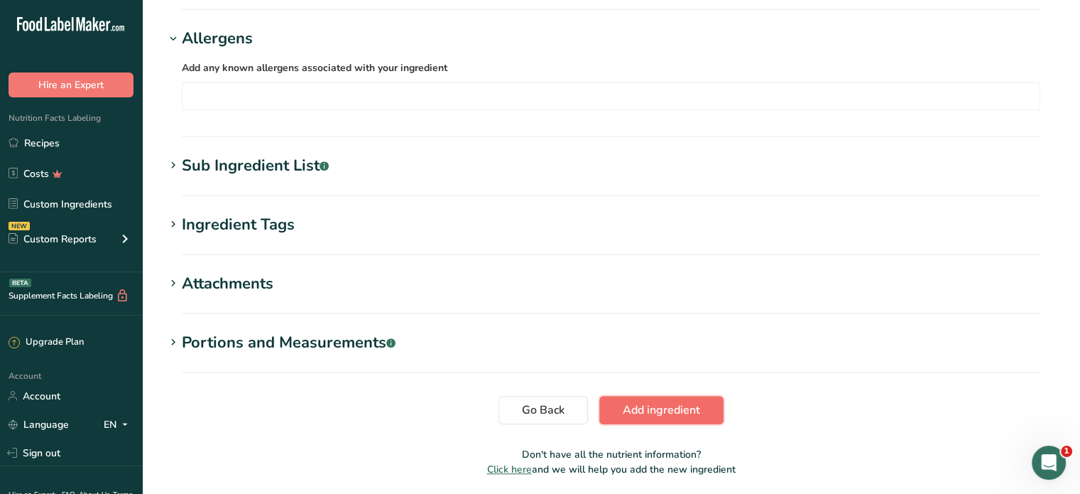
click at [679, 416] on span "Add ingredient" at bounding box center [661, 409] width 77 height 17
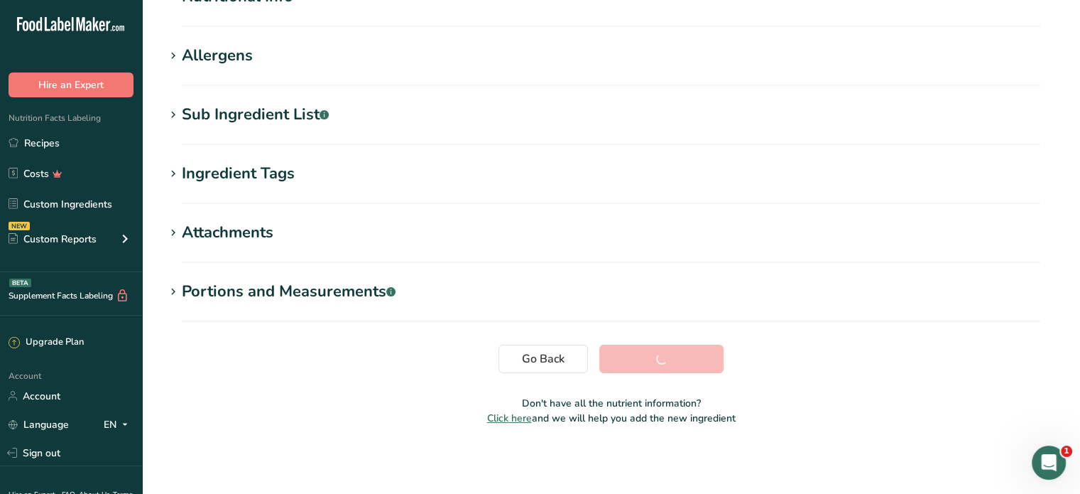
scroll to position [210, 0]
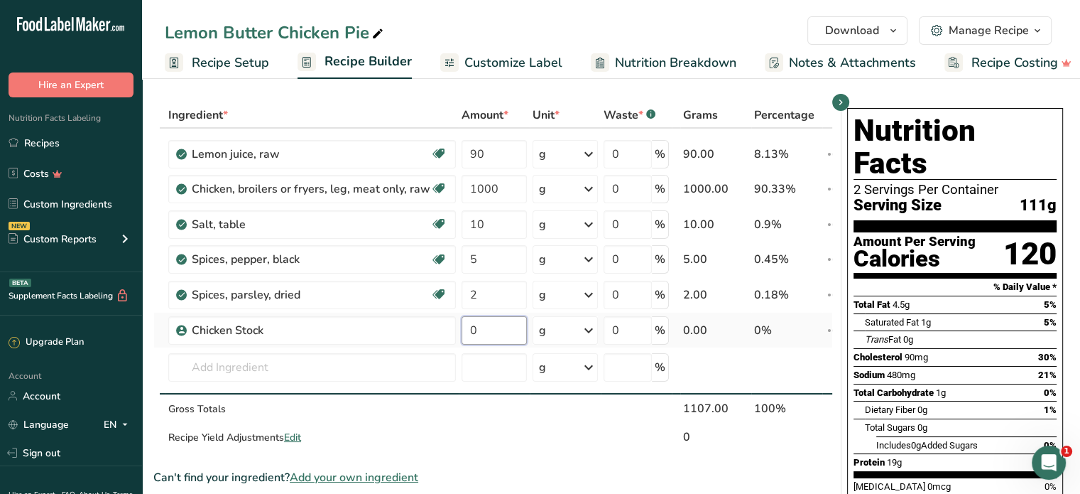
drag, startPoint x: 489, startPoint y: 330, endPoint x: 462, endPoint y: 329, distance: 26.3
click at [462, 329] on input "0" at bounding box center [494, 330] width 65 height 28
type input "10"
click at [406, 363] on div "Ingredient * Amount * Unit * Waste * .a-a{fill:#347362;}.b-a{fill:#fff;} Grams …" at bounding box center [492, 276] width 679 height 349
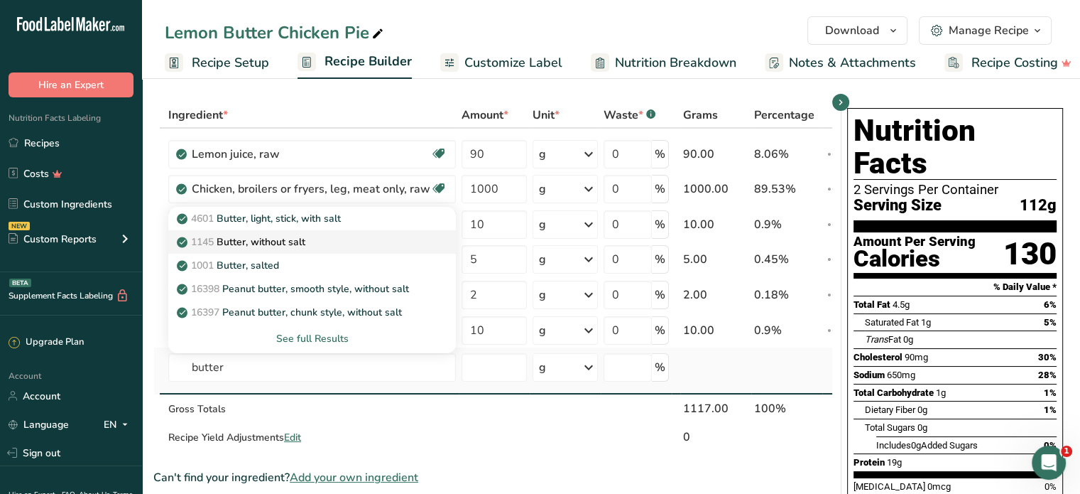
click at [298, 244] on p "1145 Butter, without salt" at bounding box center [243, 241] width 126 height 15
type input "Butter, without salt"
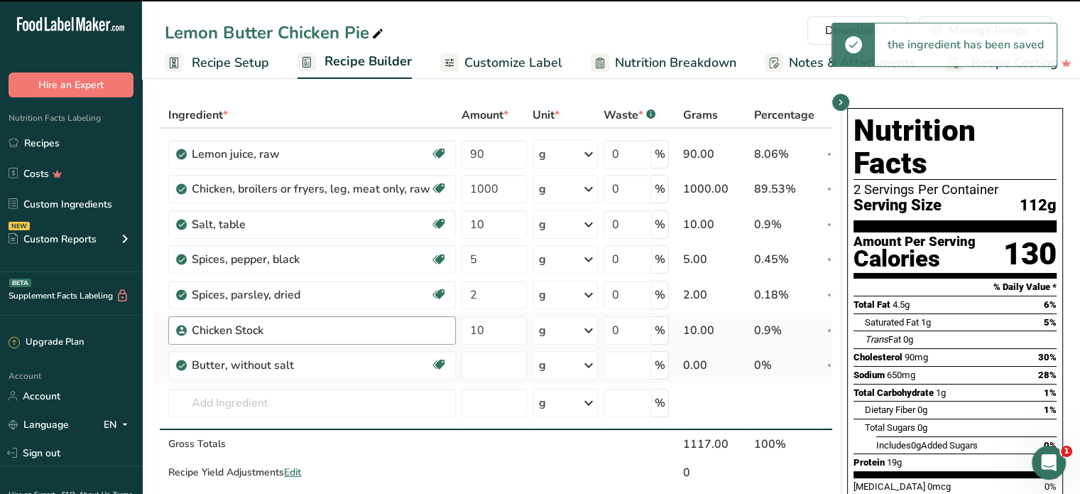
type input "0"
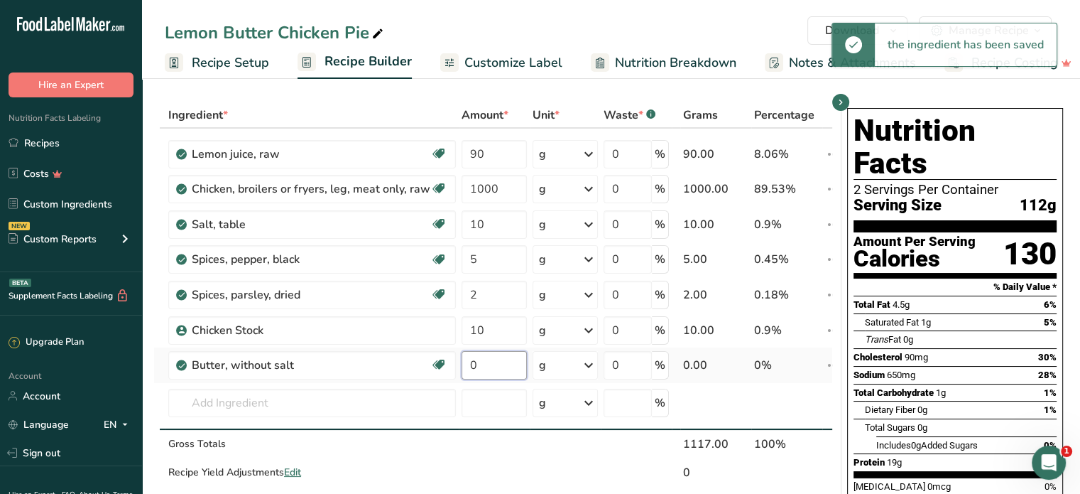
drag, startPoint x: 494, startPoint y: 364, endPoint x: 462, endPoint y: 367, distance: 31.4
click at [462, 367] on input "0" at bounding box center [494, 365] width 65 height 28
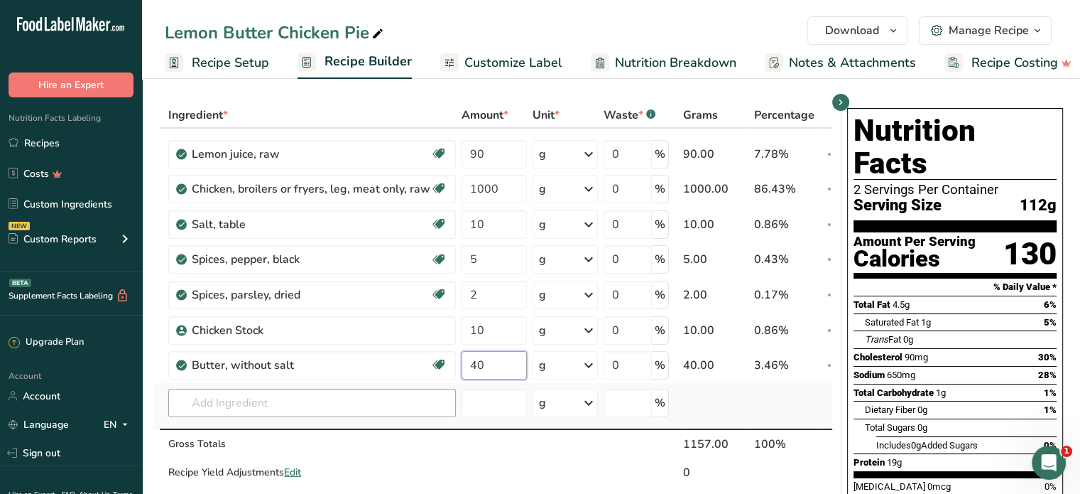
type input "40"
click at [303, 396] on div "Ingredient * Amount * Unit * Waste * .a-a{fill:#347362;}.b-a{fill:#fff;} Grams …" at bounding box center [492, 294] width 679 height 385
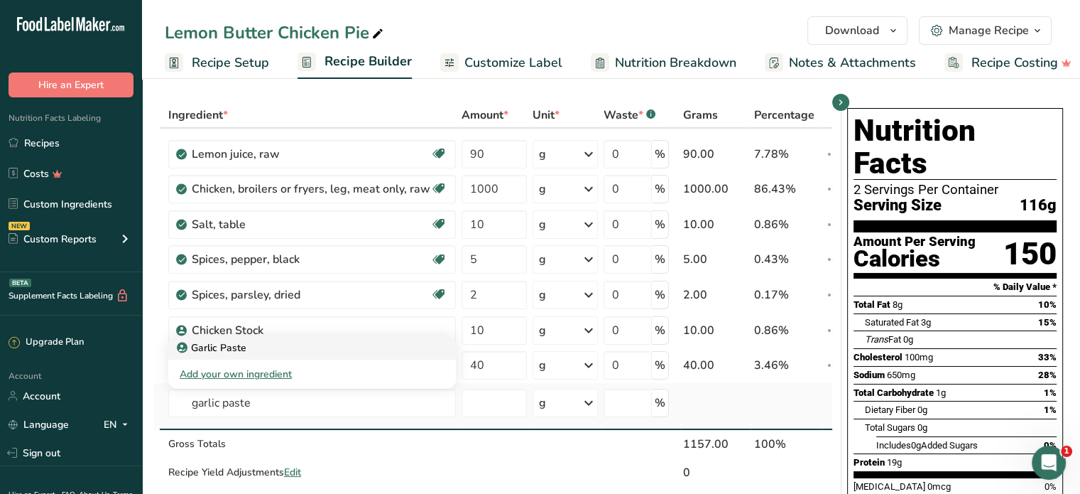
click at [229, 349] on p "Garlic Paste" at bounding box center [213, 347] width 67 height 15
type input "Garlic Paste"
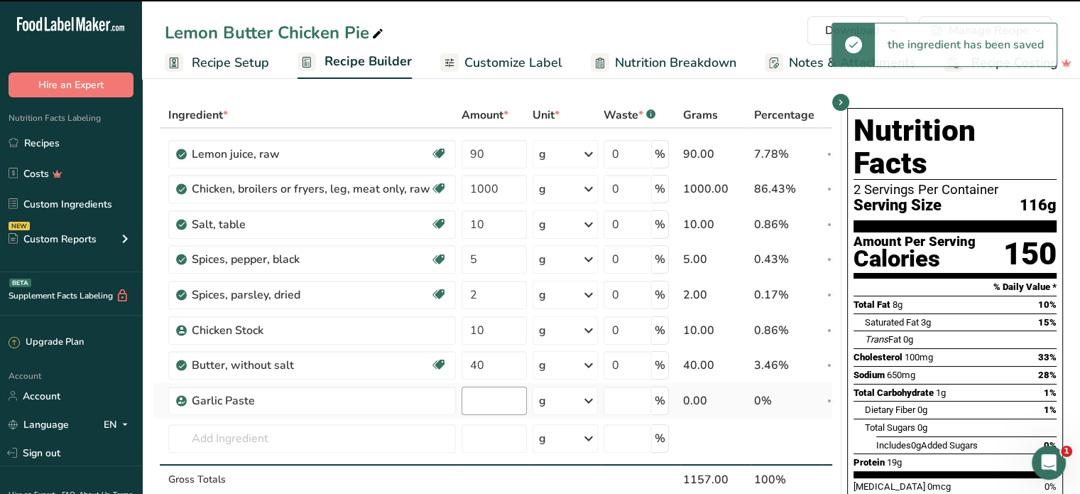
type input "0"
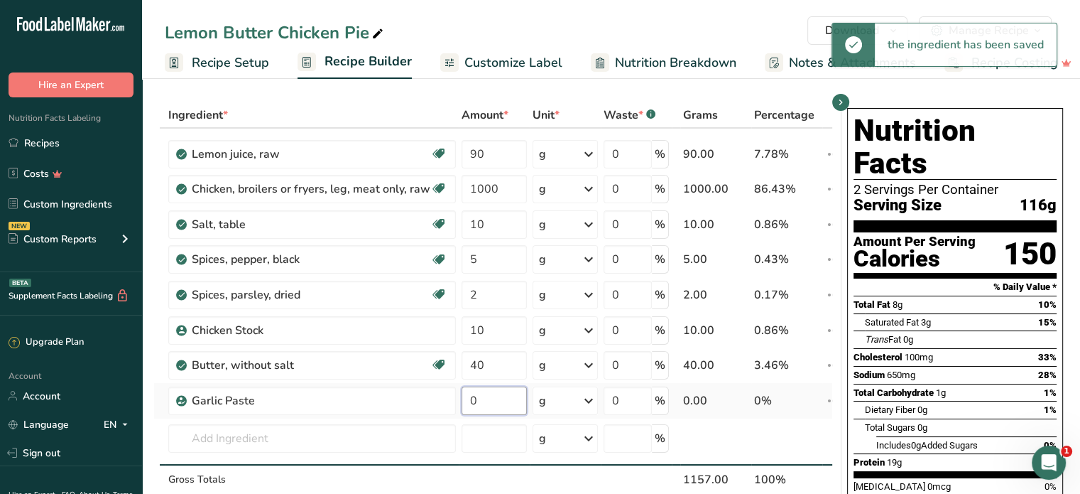
drag, startPoint x: 486, startPoint y: 396, endPoint x: 459, endPoint y: 401, distance: 26.9
click at [462, 401] on input "0" at bounding box center [494, 400] width 65 height 28
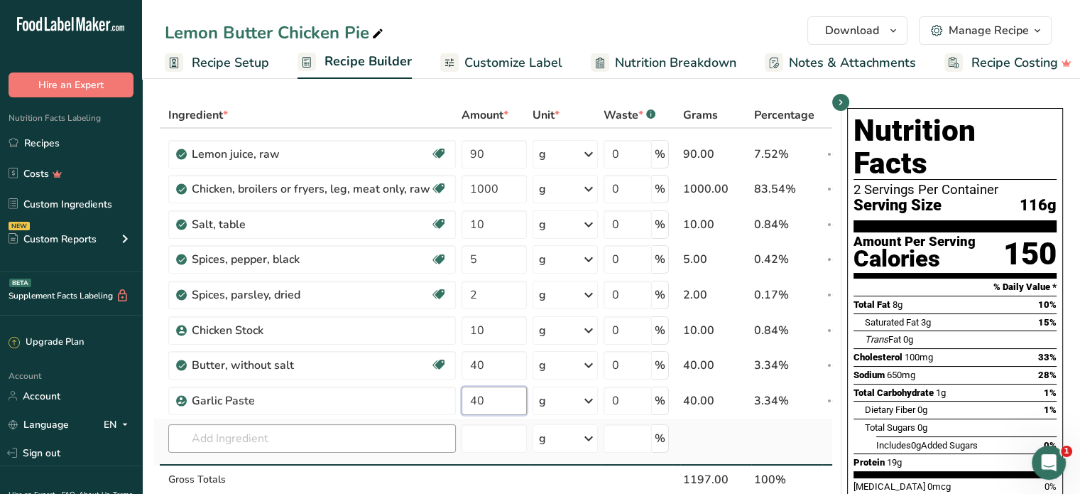
type input "40"
click at [390, 441] on div "Ingredient * Amount * Unit * Waste * .a-a{fill:#347362;}.b-a{fill:#fff;} Grams …" at bounding box center [492, 312] width 679 height 420
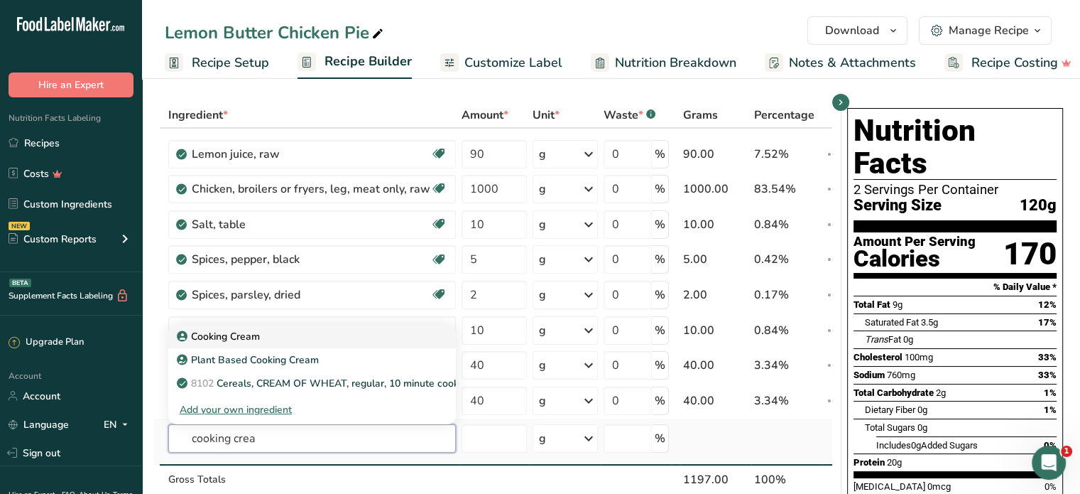
type input "cooking crea"
click at [285, 335] on div "Cooking Cream" at bounding box center [301, 336] width 242 height 15
type input "Cooking Cream"
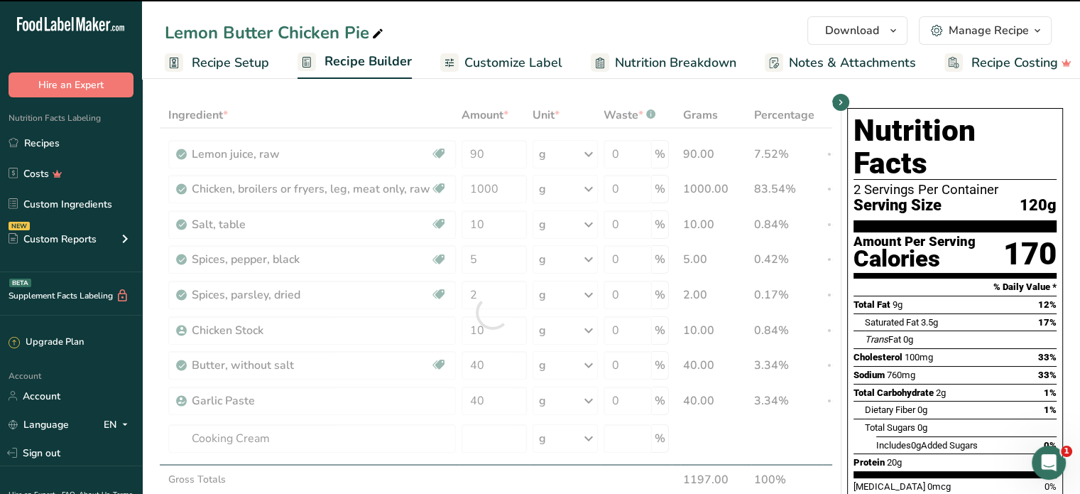
type input "0"
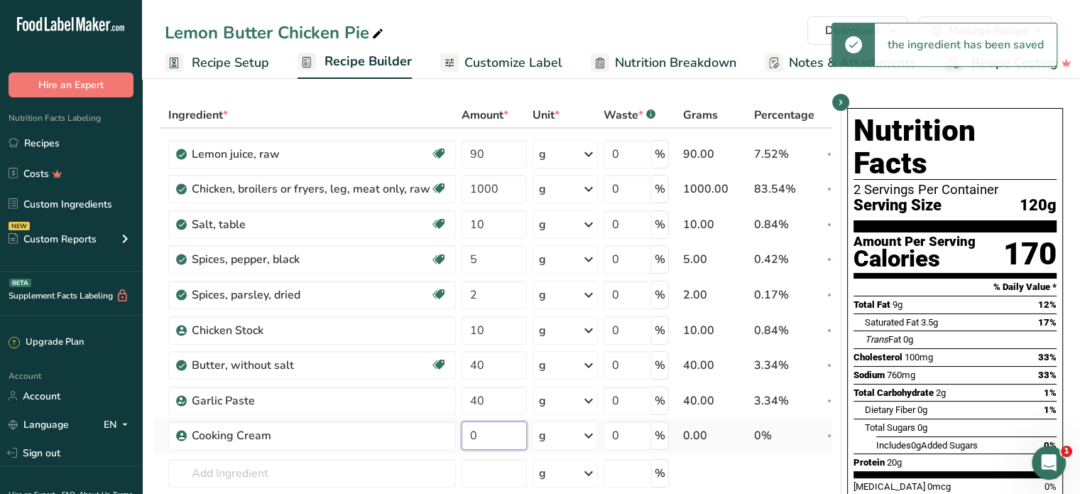
drag, startPoint x: 476, startPoint y: 432, endPoint x: 460, endPoint y: 437, distance: 16.2
click at [462, 437] on input "0" at bounding box center [494, 435] width 65 height 28
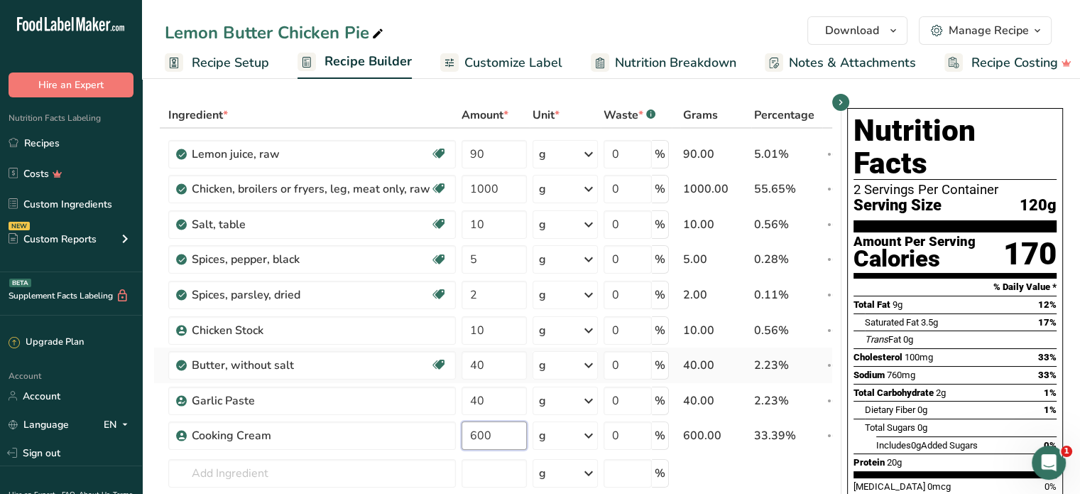
type input "600"
click at [156, 364] on div "Ingredient * Amount * Unit * Waste * .a-a{fill:#347362;}.b-a{fill:#fff;} Grams …" at bounding box center [492, 329] width 679 height 455
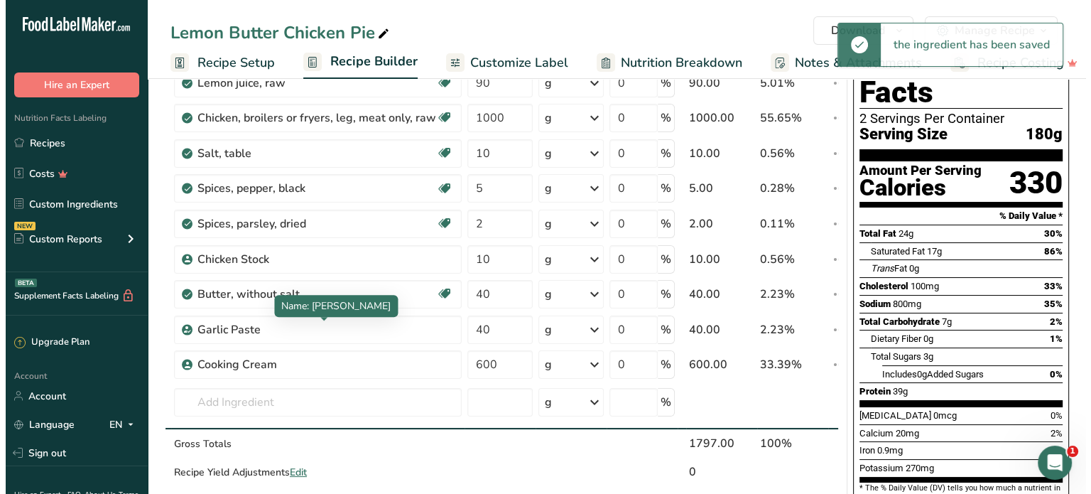
scroll to position [142, 0]
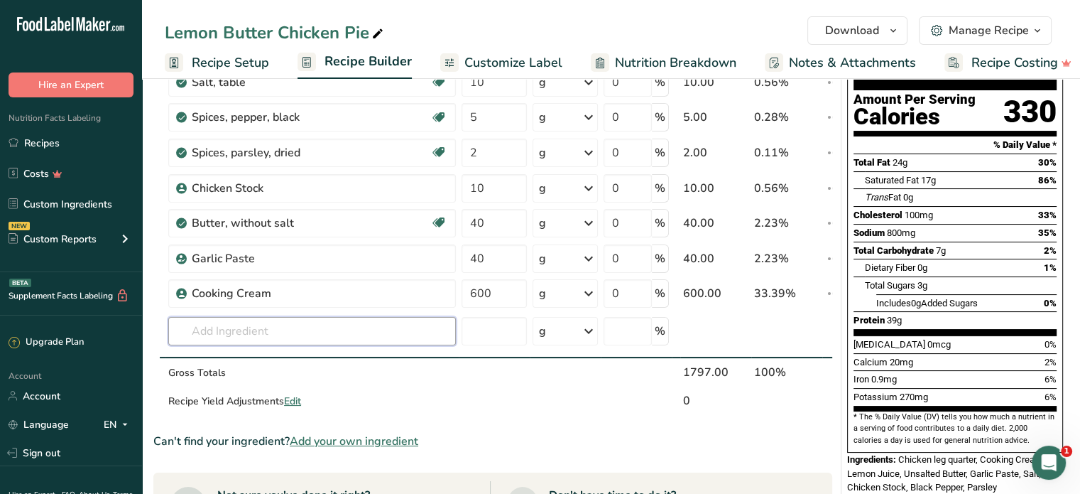
click at [277, 326] on input "text" at bounding box center [312, 331] width 288 height 28
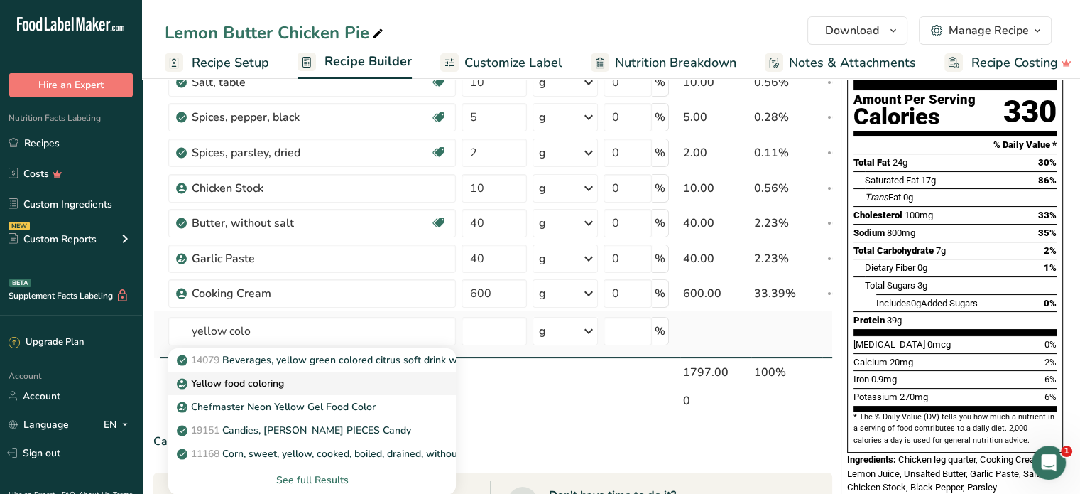
click at [265, 377] on p "Yellow food coloring" at bounding box center [232, 383] width 104 height 15
type input "Yellow food coloring"
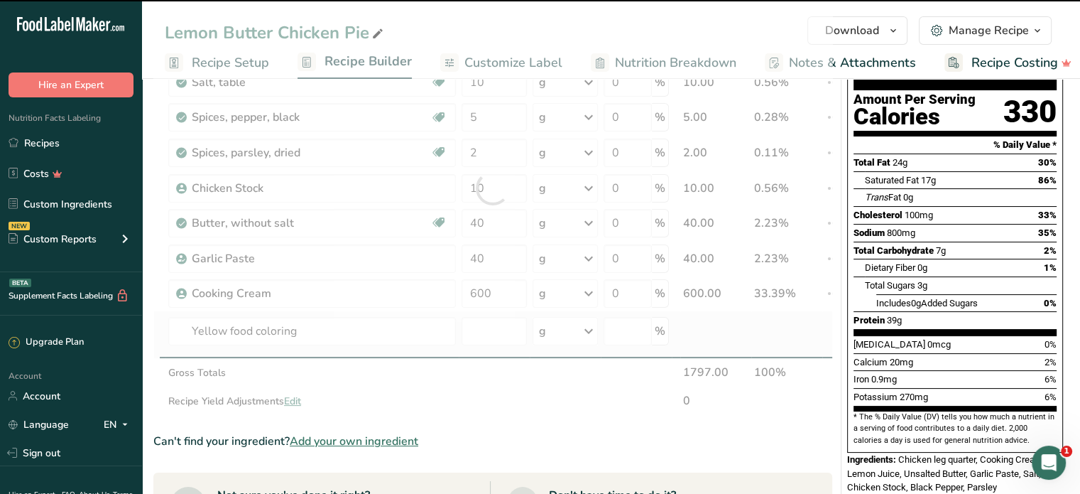
type input "0"
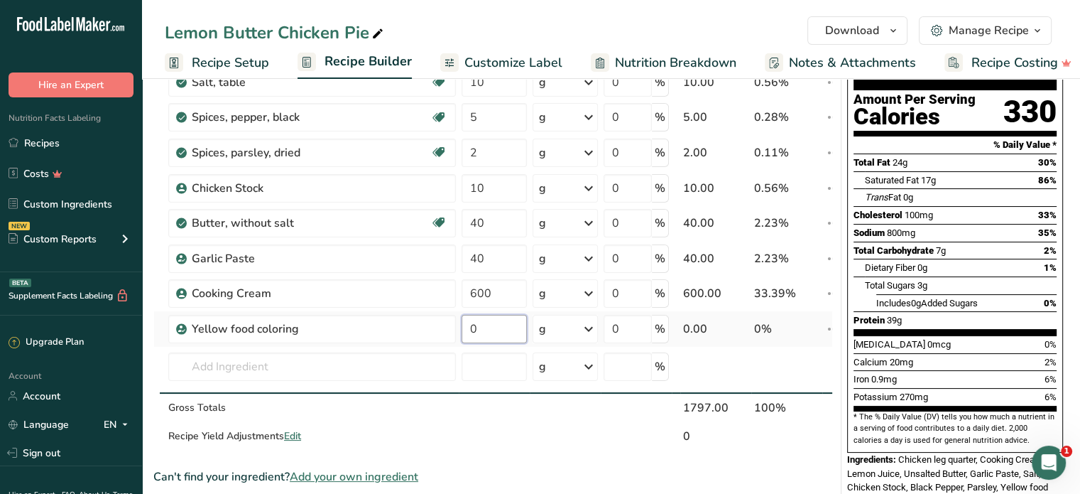
drag, startPoint x: 484, startPoint y: 332, endPoint x: 461, endPoint y: 337, distance: 24.0
click at [462, 337] on input "0" at bounding box center [494, 329] width 65 height 28
type input "1"
click at [250, 366] on div "Ingredient * Amount * Unit * Waste * .a-a{fill:#347362;}.b-a{fill:#fff;} Grams …" at bounding box center [492, 205] width 679 height 491
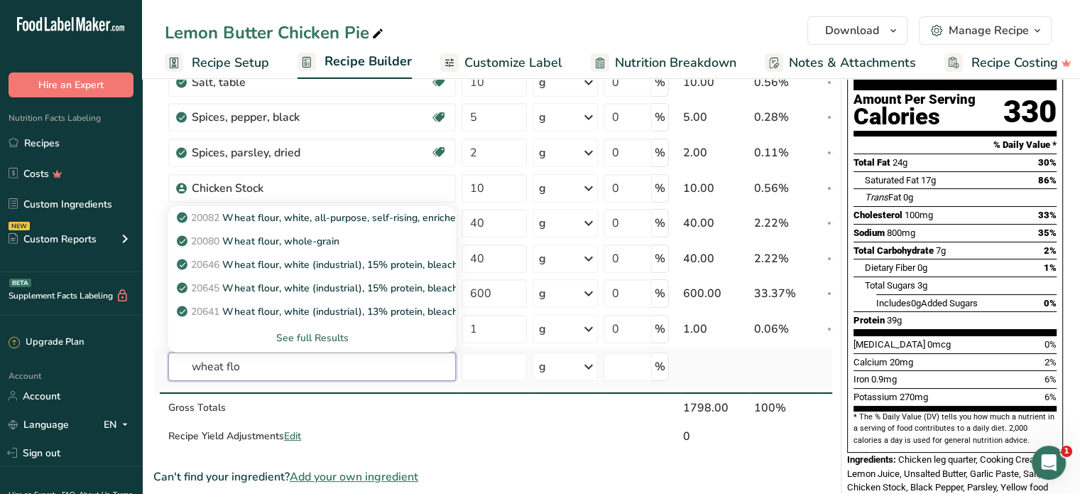
type input "wheat flo"
click at [330, 336] on div "See full Results" at bounding box center [312, 337] width 265 height 15
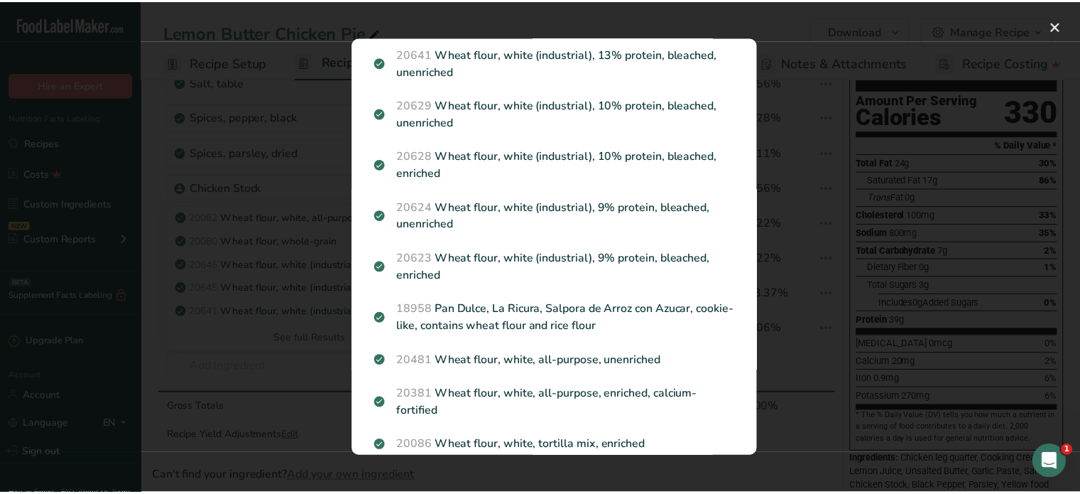
scroll to position [284, 0]
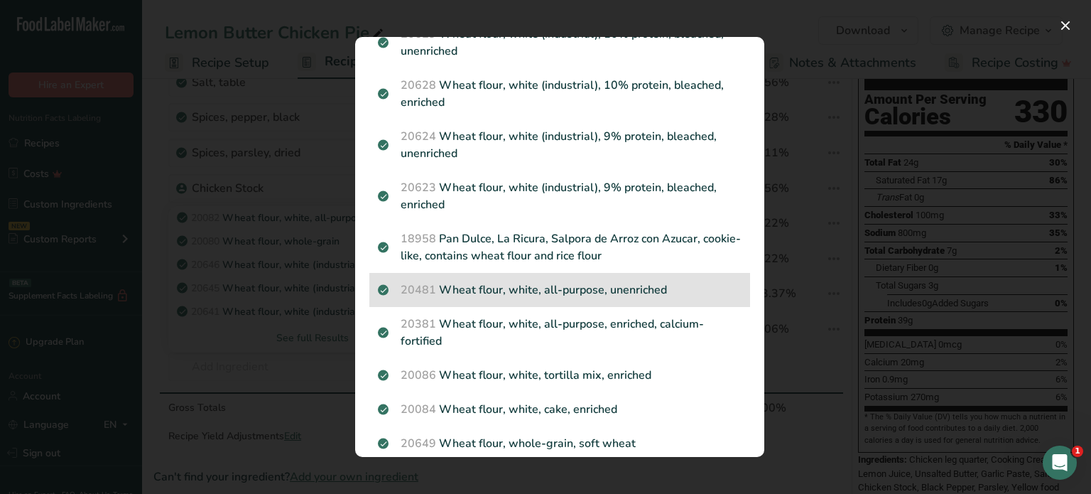
click at [597, 281] on p "20481 Wheat flour, white, all-purpose, unenriched" at bounding box center [560, 289] width 364 height 17
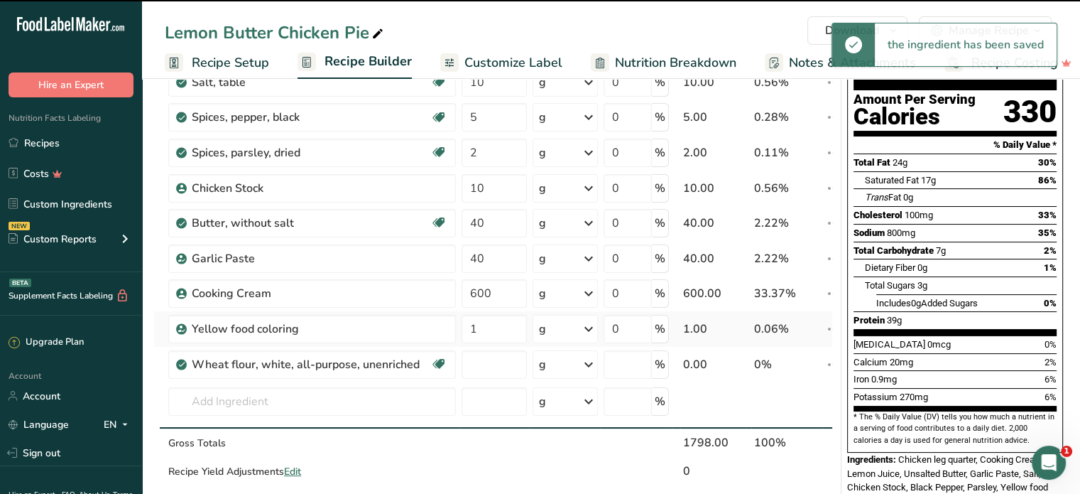
type input "0"
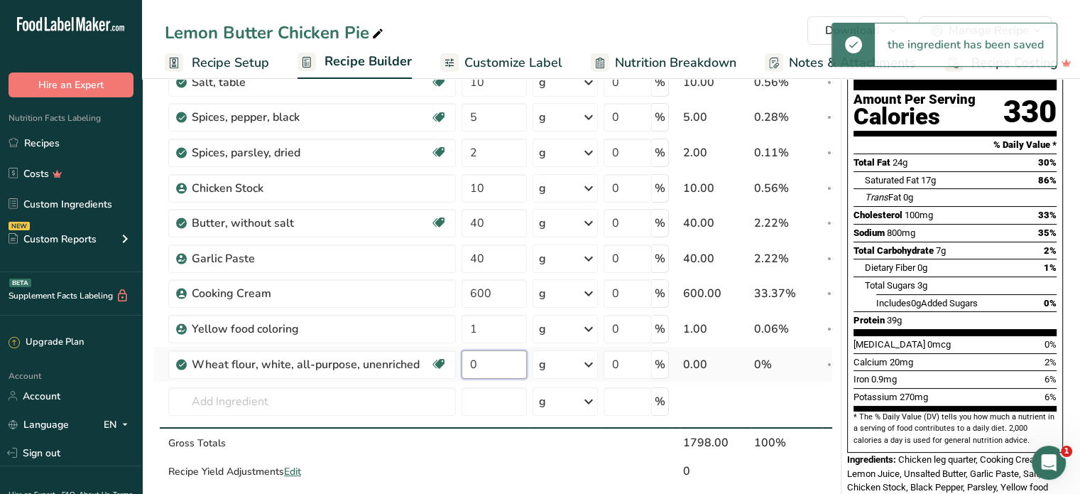
drag, startPoint x: 483, startPoint y: 366, endPoint x: 466, endPoint y: 371, distance: 17.8
click at [466, 371] on input "0" at bounding box center [494, 364] width 65 height 28
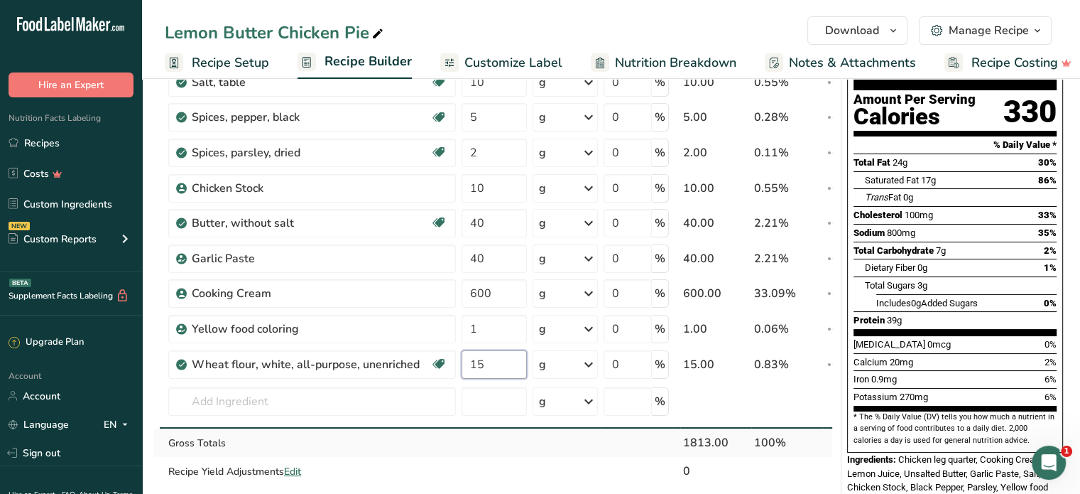
type input "15"
click at [531, 445] on div "Ingredient * Amount * Unit * Waste * .a-a{fill:#347362;}.b-a{fill:#fff;} Grams …" at bounding box center [492, 223] width 679 height 526
click at [534, 60] on span "Customize Label" at bounding box center [513, 62] width 98 height 19
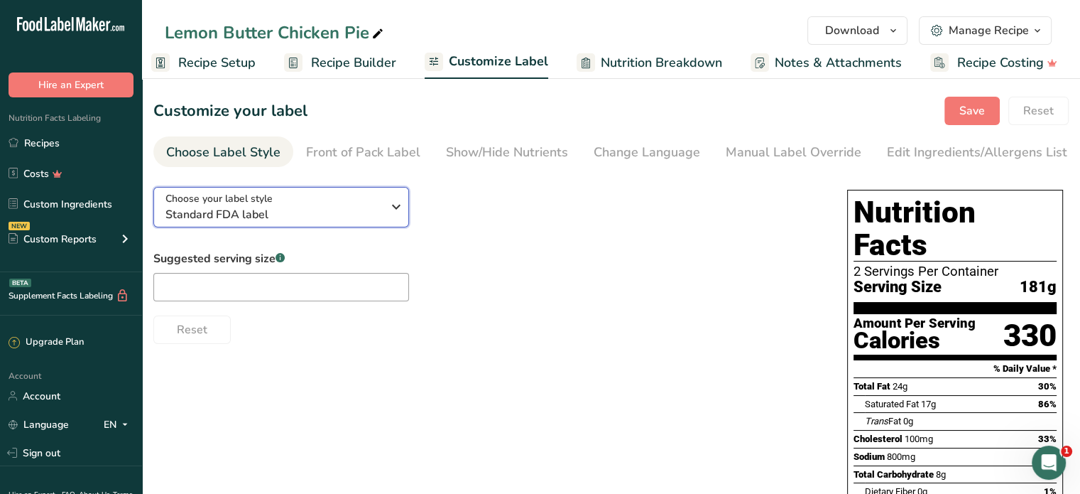
click at [349, 219] on span "Standard FDA label" at bounding box center [273, 214] width 217 height 17
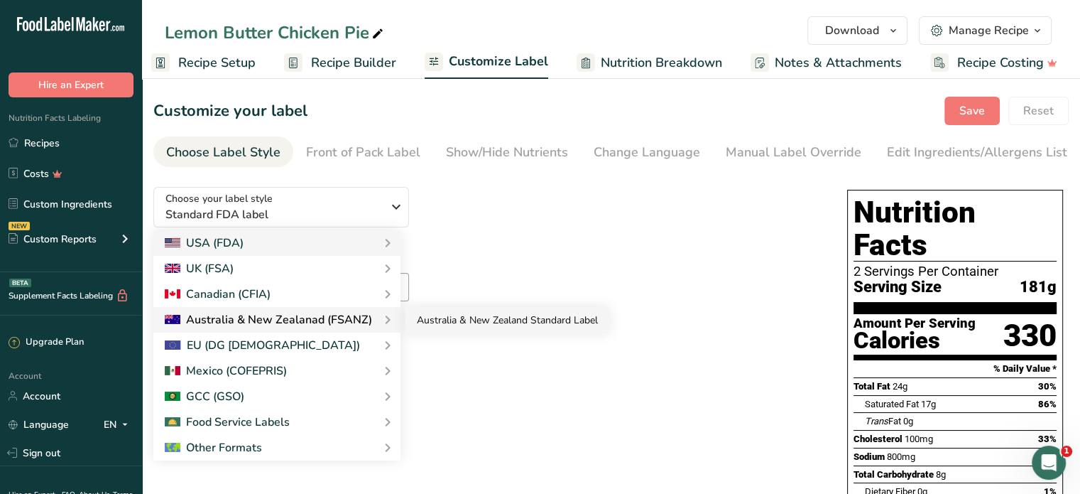
click at [435, 325] on link "Australia & New Zealand Standard Label" at bounding box center [508, 320] width 204 height 26
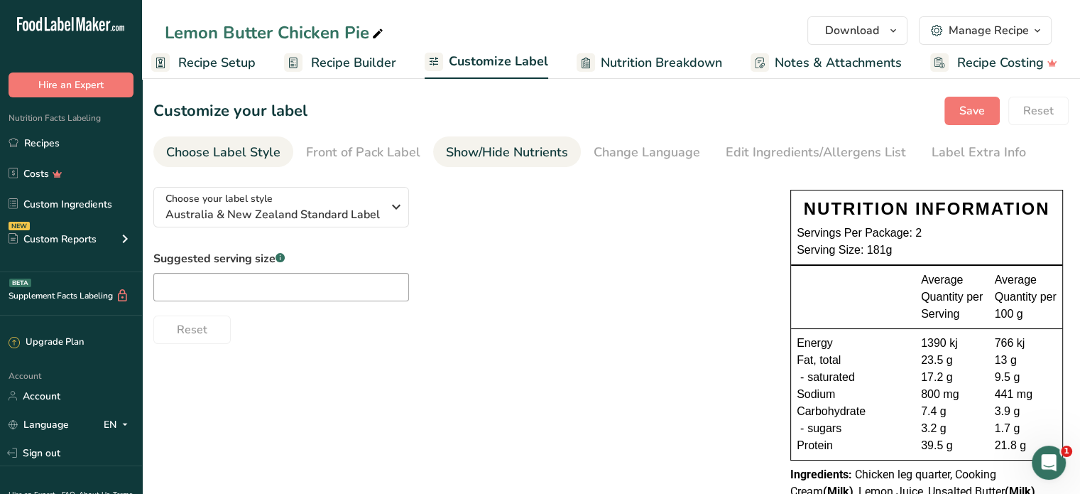
click at [529, 151] on div "Show/Hide Nutrients" at bounding box center [507, 152] width 122 height 19
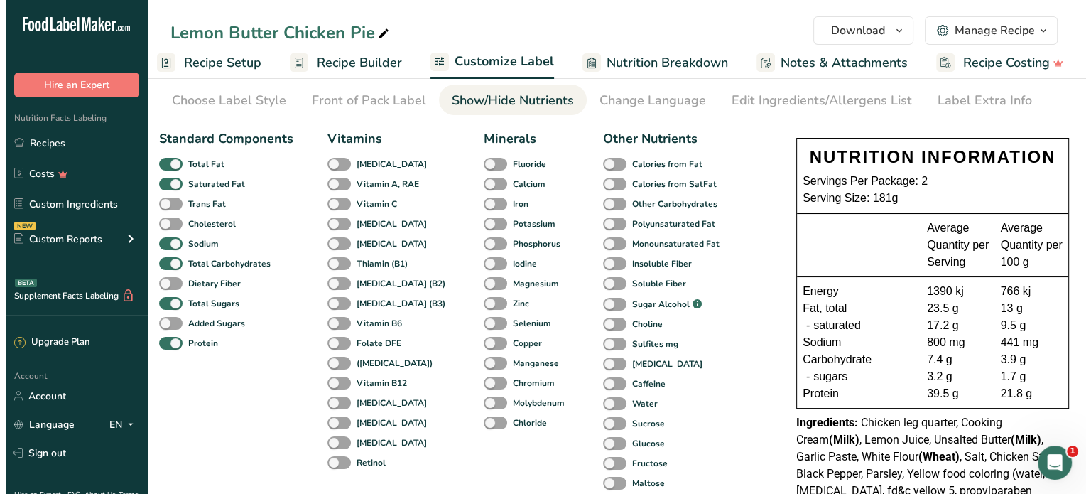
scroll to position [71, 0]
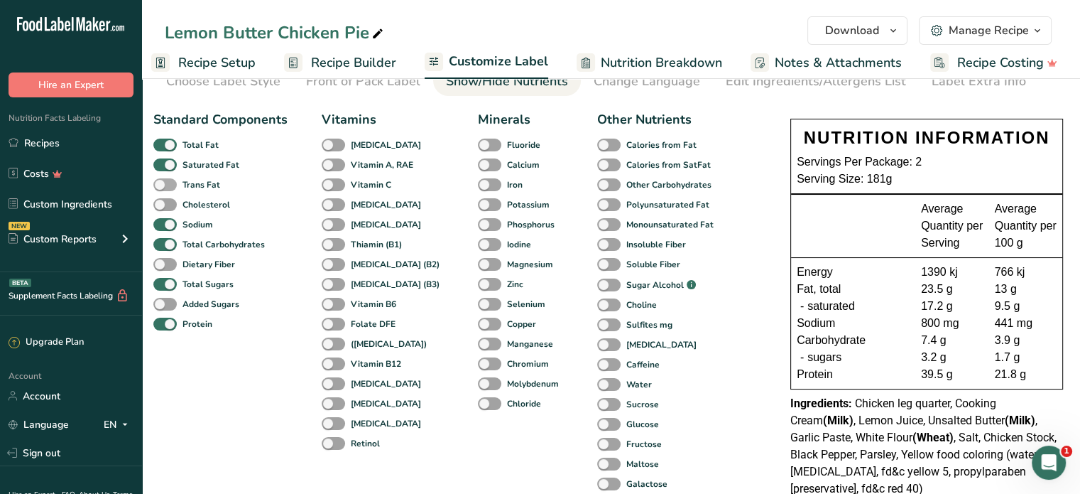
click at [170, 185] on span at bounding box center [164, 184] width 23 height 13
click at [163, 185] on input "Trans Fat" at bounding box center [157, 184] width 9 height 9
checkbox input "true"
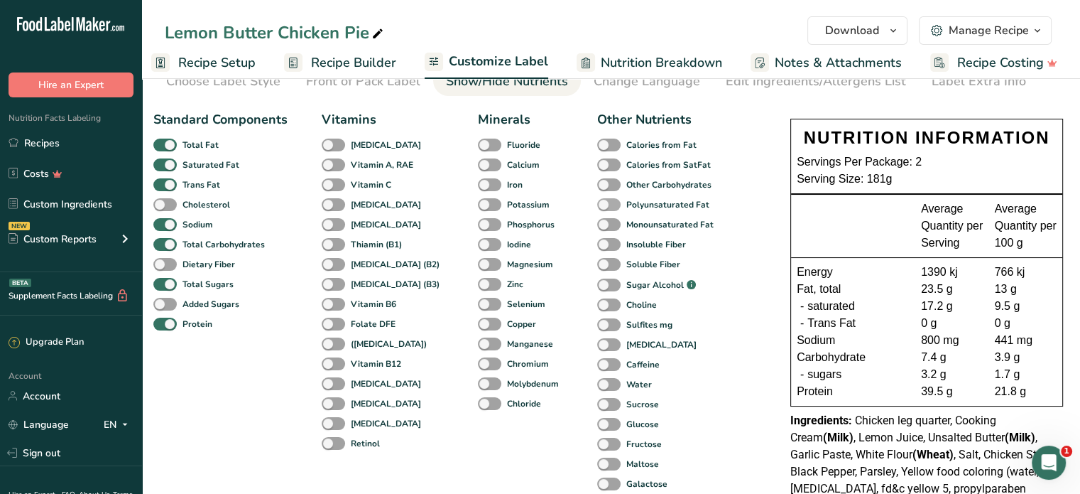
click at [597, 209] on span at bounding box center [608, 204] width 23 height 13
click at [597, 209] on input "Polyunsaturated Fat" at bounding box center [601, 204] width 9 height 9
checkbox input "true"
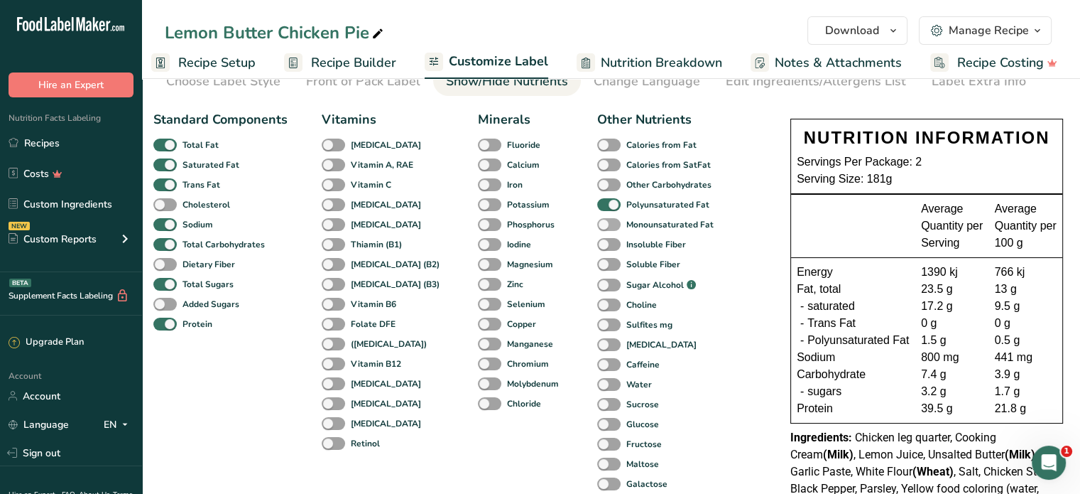
click at [597, 229] on span at bounding box center [608, 224] width 23 height 13
click at [597, 229] on input "Monounsaturated Fat" at bounding box center [601, 223] width 9 height 9
checkbox input "true"
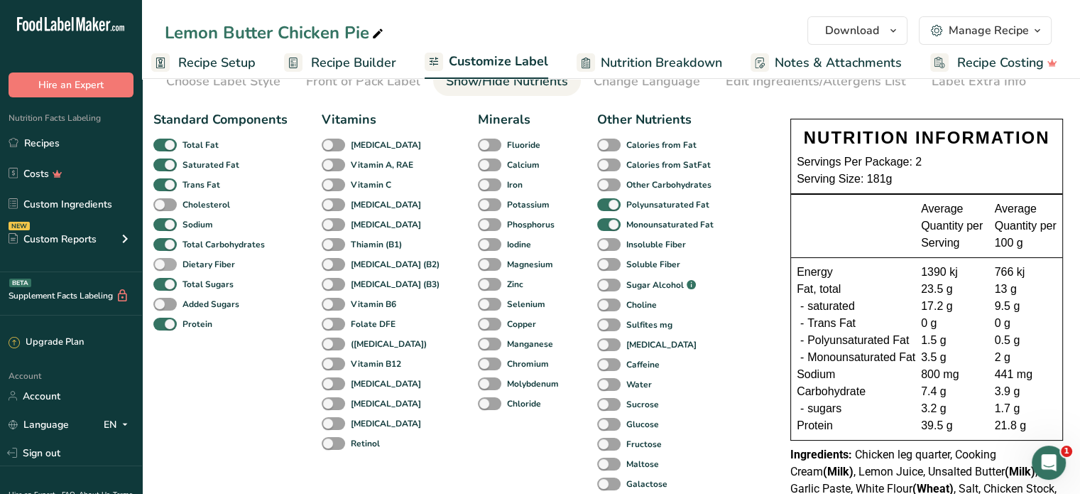
click at [175, 261] on span at bounding box center [164, 264] width 23 height 13
click at [163, 261] on input "Dietary Fiber" at bounding box center [157, 263] width 9 height 9
checkbox input "true"
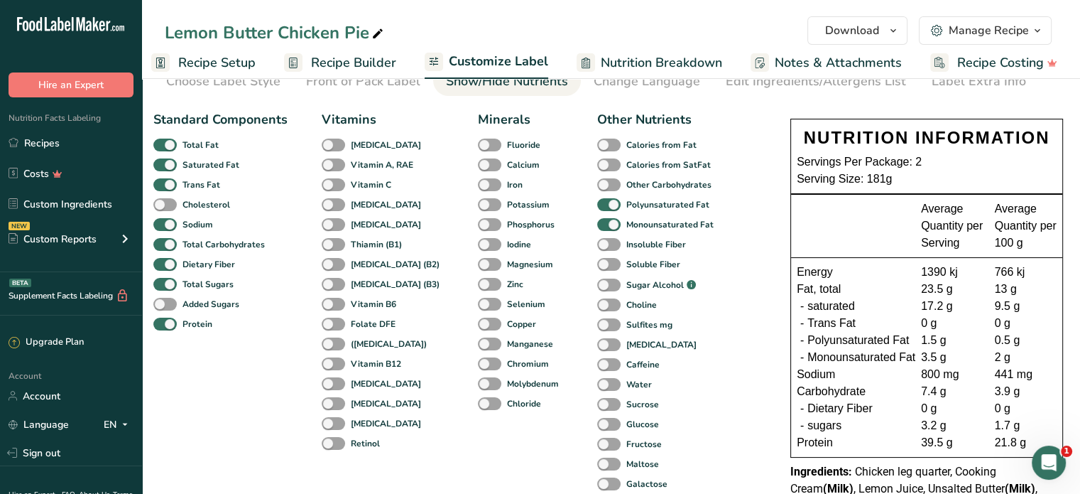
click at [303, 58] on link "Recipe Builder" at bounding box center [340, 63] width 112 height 32
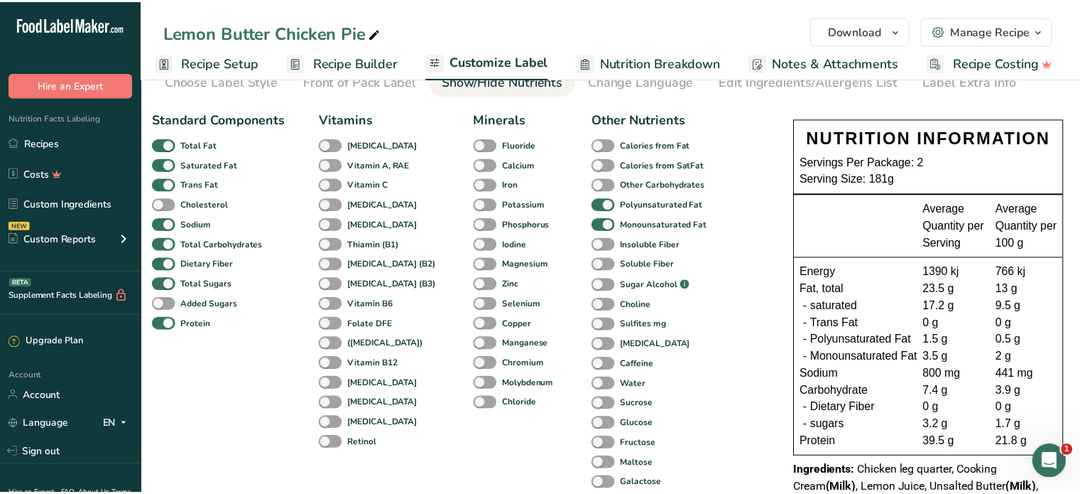
scroll to position [0, 3]
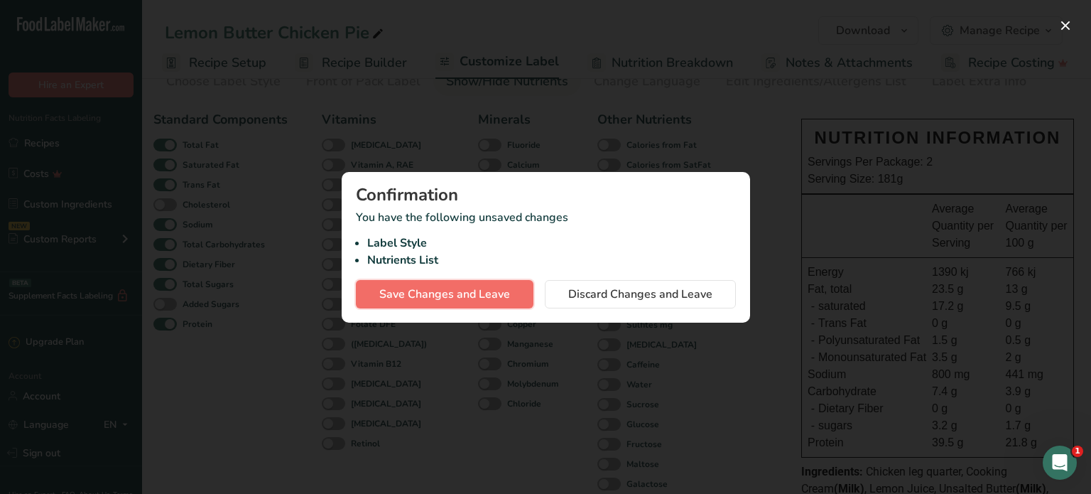
click at [443, 285] on span "Save Changes and Leave" at bounding box center [444, 293] width 131 height 17
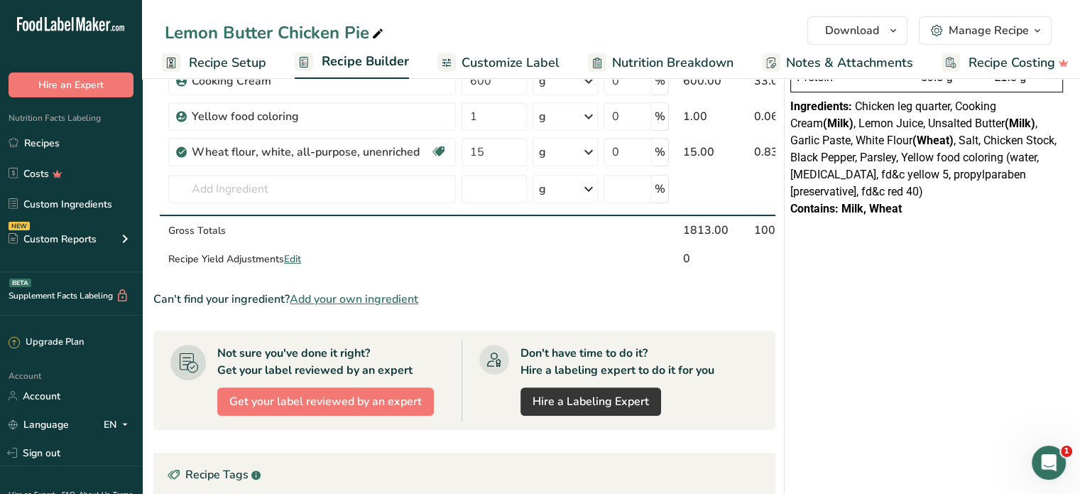
scroll to position [355, 0]
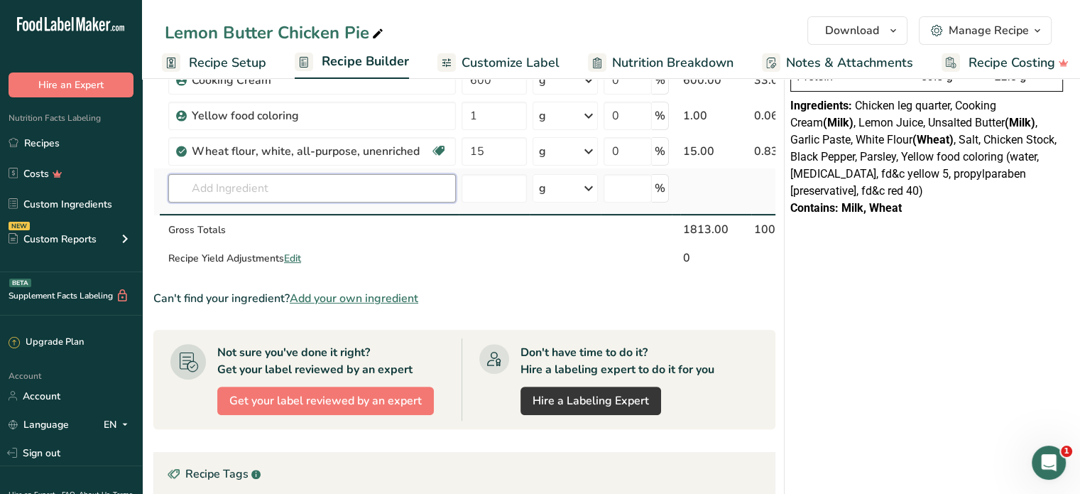
click at [234, 187] on input "text" at bounding box center [312, 188] width 288 height 28
type input "sb"
click at [246, 219] on p "SB Quiche Base" at bounding box center [223, 216] width 86 height 15
type input "SB Quiche Base"
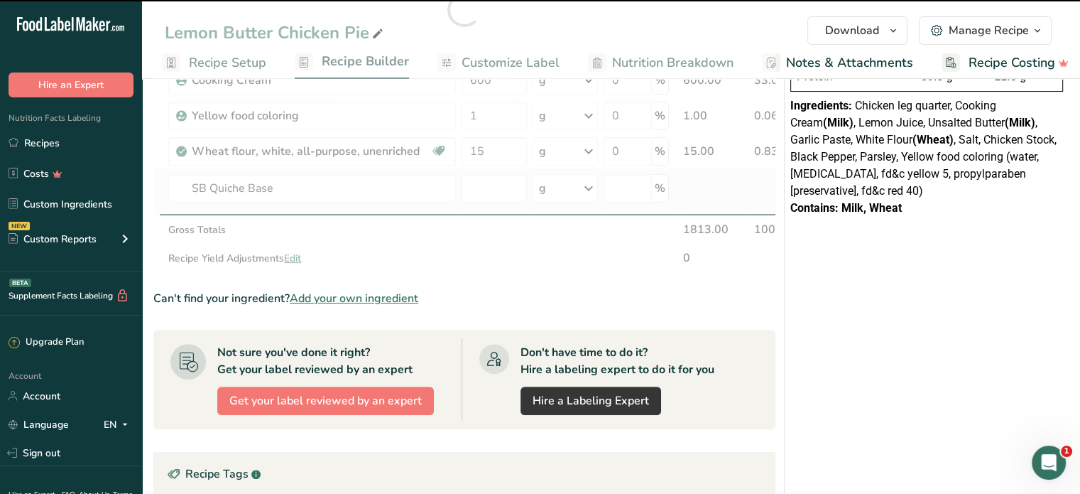
type input "0"
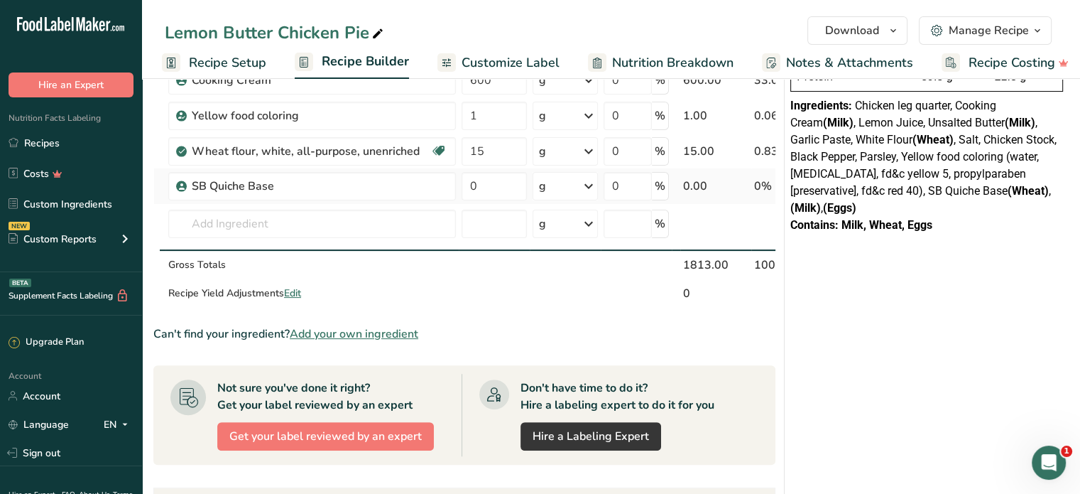
drag, startPoint x: 970, startPoint y: 293, endPoint x: 955, endPoint y: 288, distance: 15.7
click at [974, 293] on div "NUTRITION INFORMATION Servings Per Package: 2 Serving Size: 181g Average Quanti…" at bounding box center [927, 292] width 284 height 1090
click at [481, 184] on div "Dairy free Vegan Vegetarian Soy free" at bounding box center [420, 209] width 136 height 99
drag, startPoint x: 494, startPoint y: 184, endPoint x: 467, endPoint y: 185, distance: 27.0
click at [467, 185] on input "0" at bounding box center [494, 186] width 65 height 28
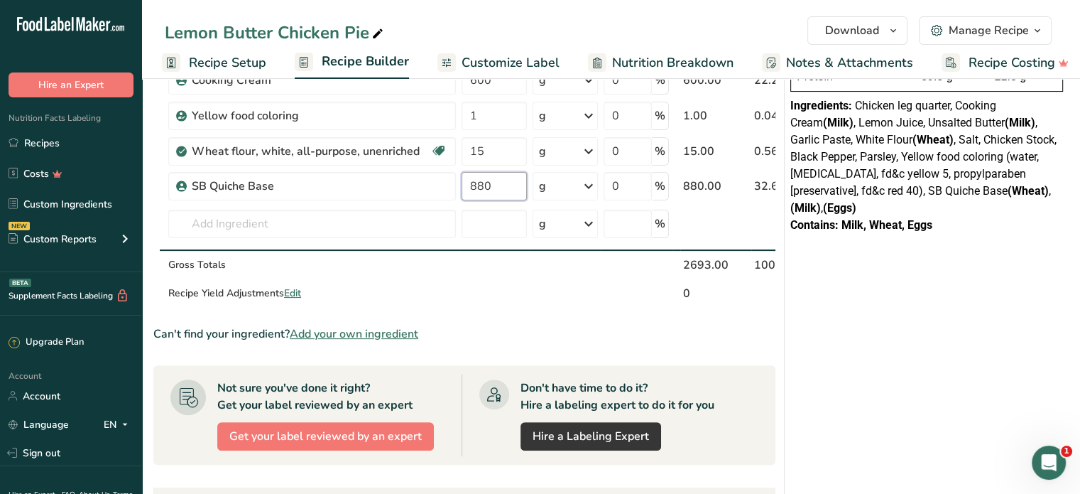
type input "880"
click at [905, 374] on div "NUTRITION INFORMATION Servings Per Package: 2 Serving Size: 181g Average Quanti…" at bounding box center [927, 292] width 284 height 1090
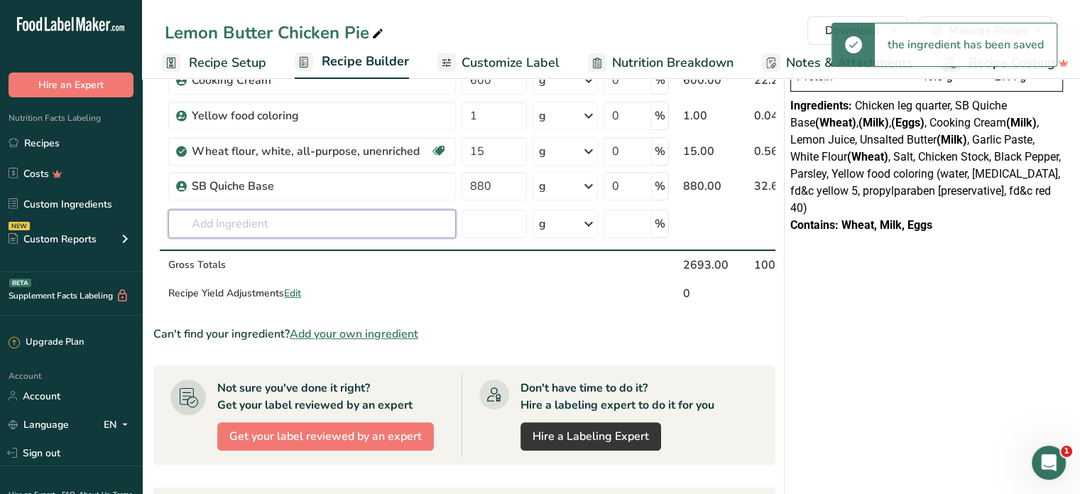
click at [245, 218] on input "text" at bounding box center [312, 223] width 288 height 28
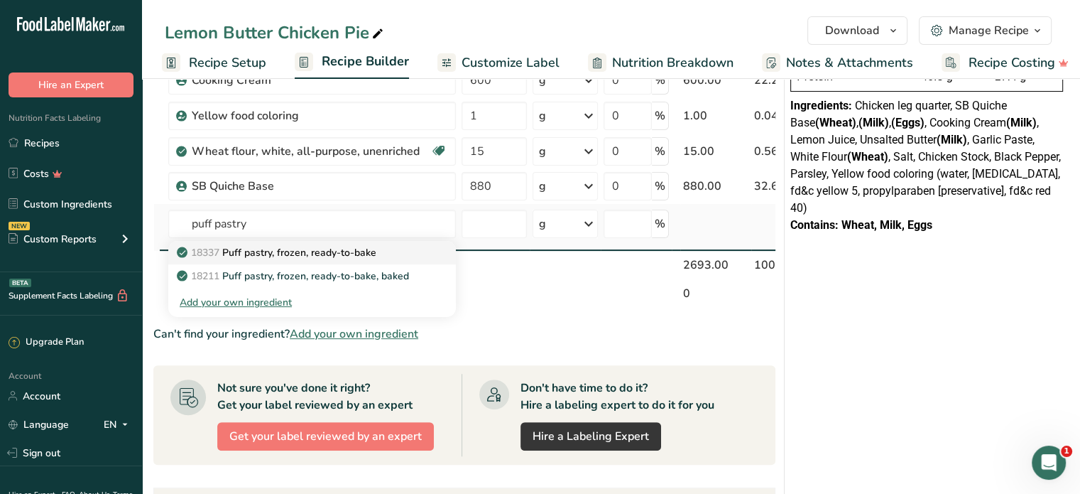
click at [291, 256] on p "18337 Puff pastry, frozen, ready-to-bake" at bounding box center [278, 252] width 197 height 15
type input "Puff pastry, frozen, ready-to-bake"
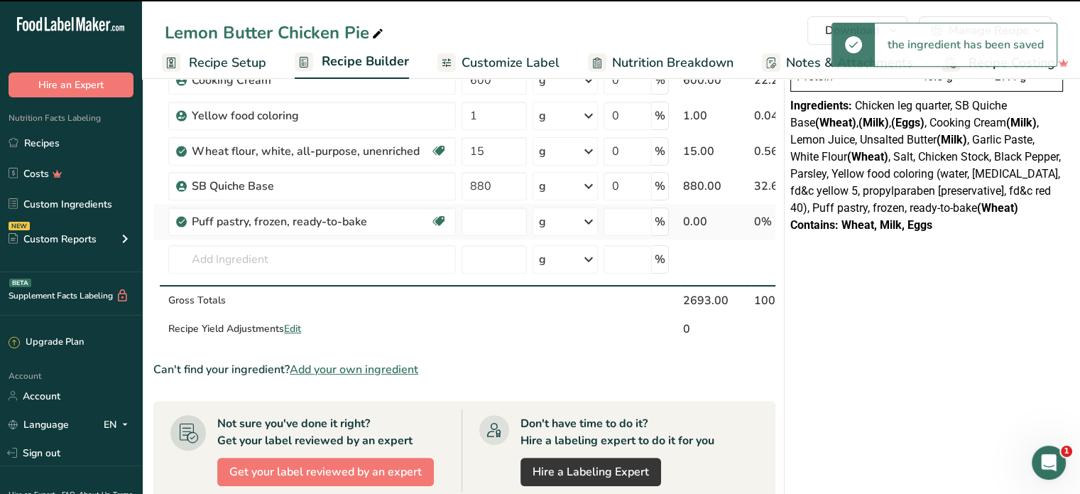
type input "0"
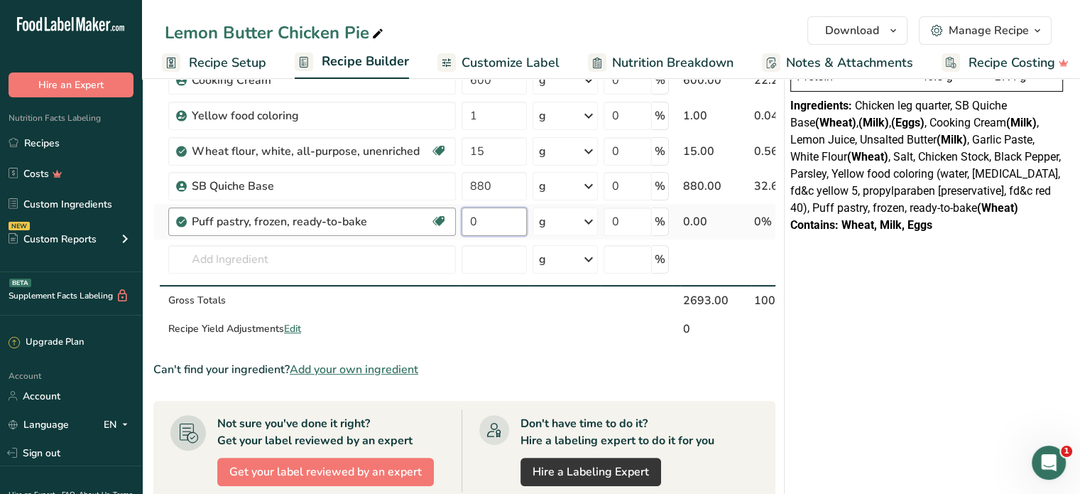
drag, startPoint x: 487, startPoint y: 220, endPoint x: 450, endPoint y: 227, distance: 38.2
click at [450, 227] on tr "Puff pastry, frozen, ready-to-bake Dairy free Vegan Vegetarian Soy free 0 g Por…" at bounding box center [511, 222] width 714 height 36
click at [788, 392] on div "NUTRITION INFORMATION Servings Per Package: 2 Serving Size: 269g Average Quanti…" at bounding box center [927, 310] width 284 height 1126
drag, startPoint x: 475, startPoint y: 224, endPoint x: 466, endPoint y: 226, distance: 9.5
click at [466, 226] on input "0" at bounding box center [494, 221] width 65 height 28
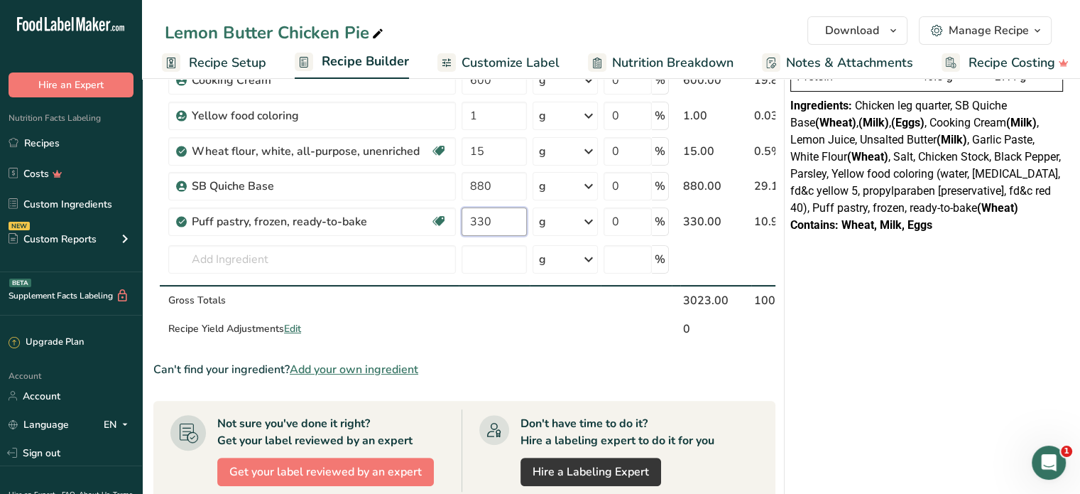
type input "330"
click at [919, 295] on div "NUTRITION INFORMATION Servings Per Package: 2 Serving Size: 269g Average Quanti…" at bounding box center [927, 310] width 284 height 1126
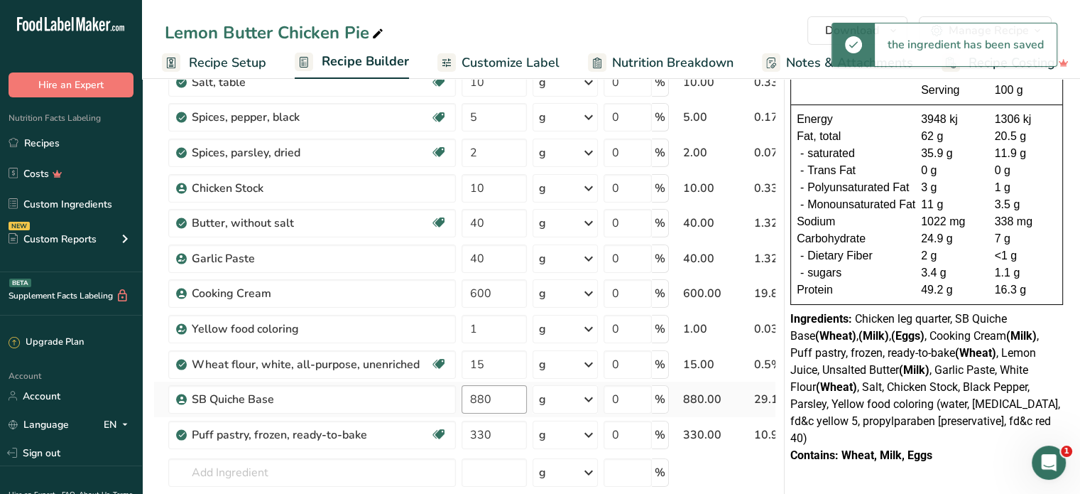
scroll to position [142, 0]
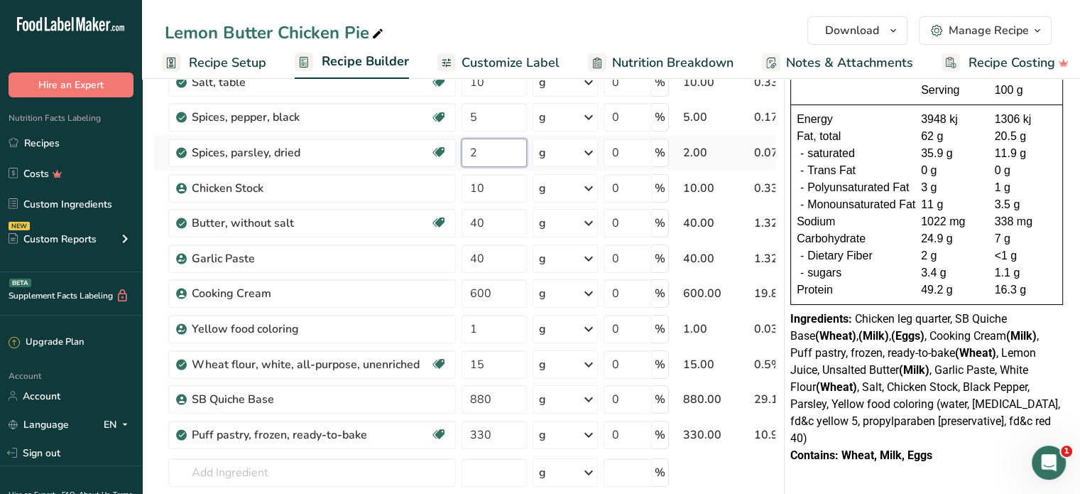
drag, startPoint x: 475, startPoint y: 156, endPoint x: 466, endPoint y: 156, distance: 9.3
click at [466, 156] on input "2" at bounding box center [494, 152] width 65 height 28
type input "12"
click at [928, 416] on span "Chicken leg quarter, SB Quiche Base (Wheat) , (Milk) , (Eggs) , Cooking Cream (…" at bounding box center [925, 378] width 270 height 133
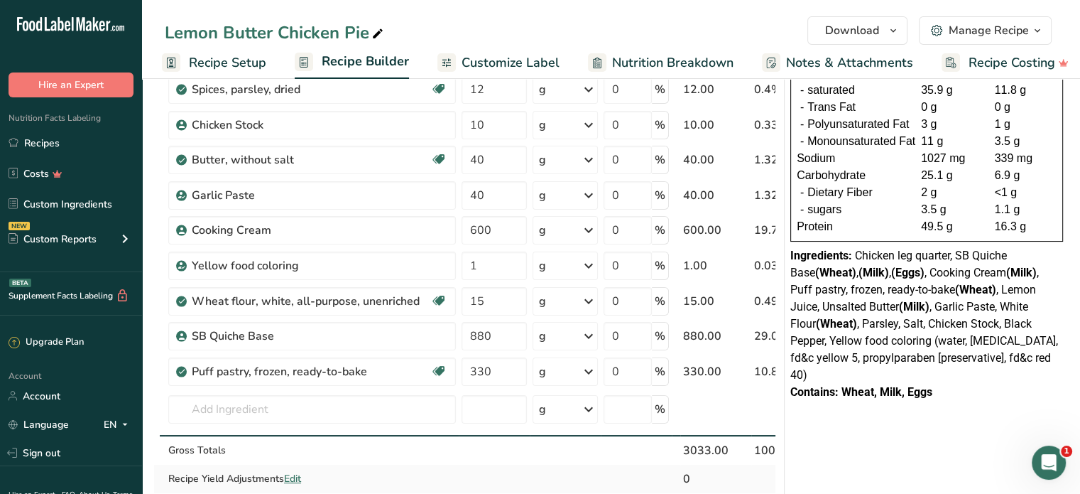
scroll to position [213, 0]
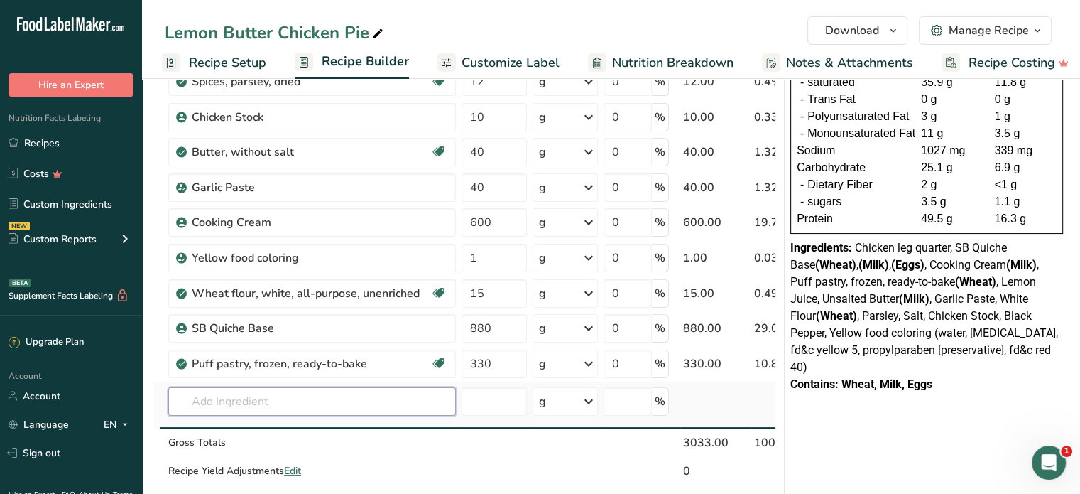
click at [312, 401] on input "text" at bounding box center [312, 401] width 288 height 28
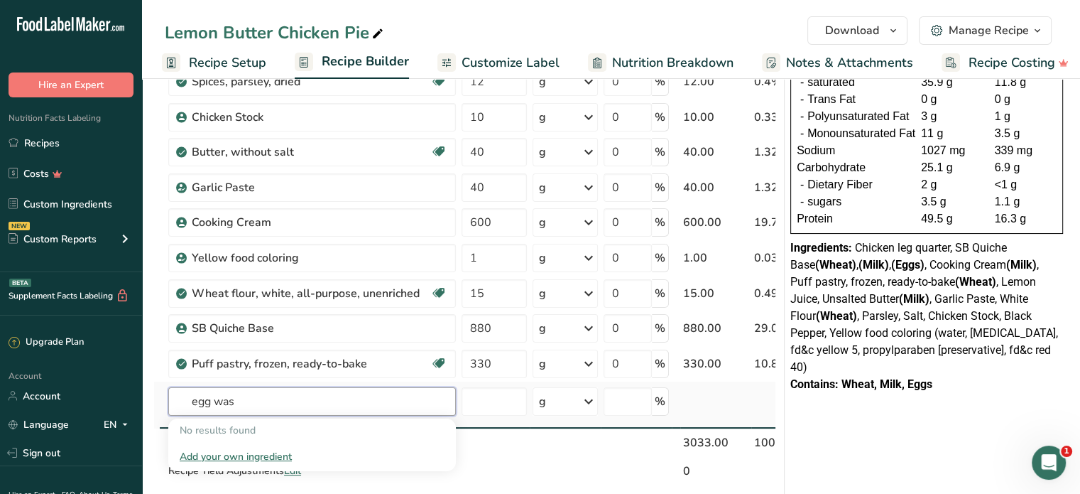
type input "egg wash"
drag, startPoint x: 274, startPoint y: 396, endPoint x: 156, endPoint y: 404, distance: 118.9
click at [156, 404] on tr "egg wash No results found Add your own ingredient g Weight Units g kg mg See mo…" at bounding box center [511, 404] width 714 height 47
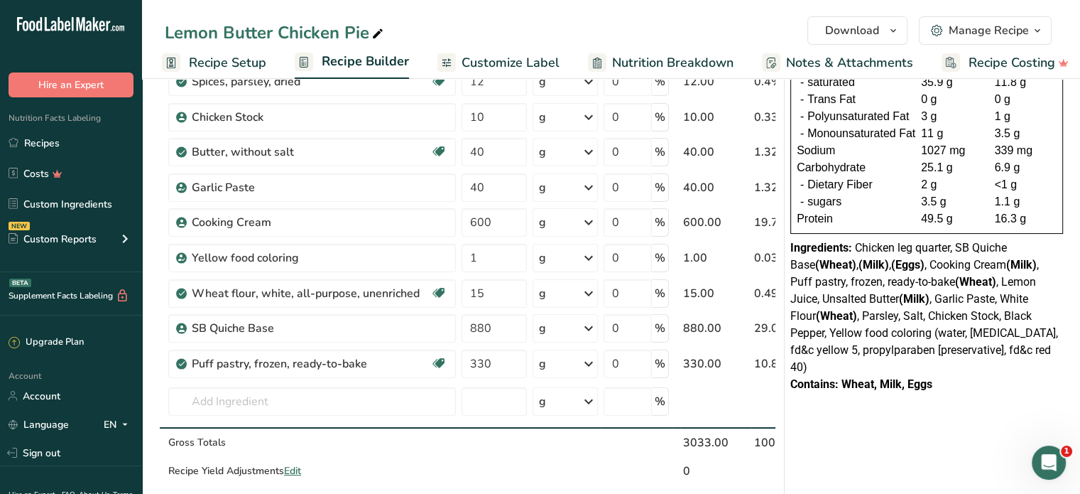
click at [846, 386] on div "NUTRITION INFORMATION Servings Per Package: 2 Serving Size: 303g Average Quanti…" at bounding box center [927, 148] width 284 height 518
